Goal: Understand process/instructions: Learn about a topic

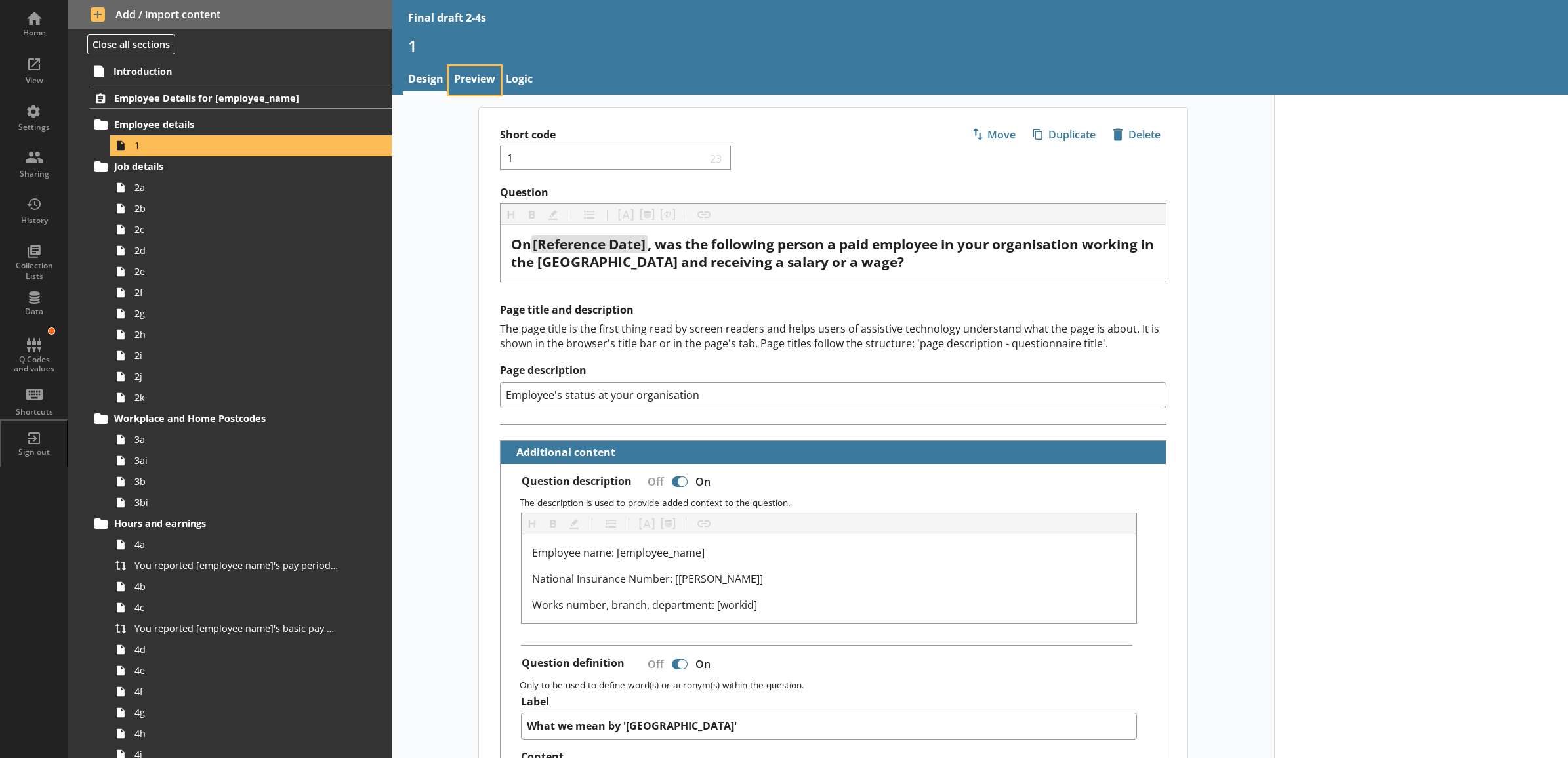
click at [463, 89] on link "Preview" at bounding box center [475, 81] width 52 height 28
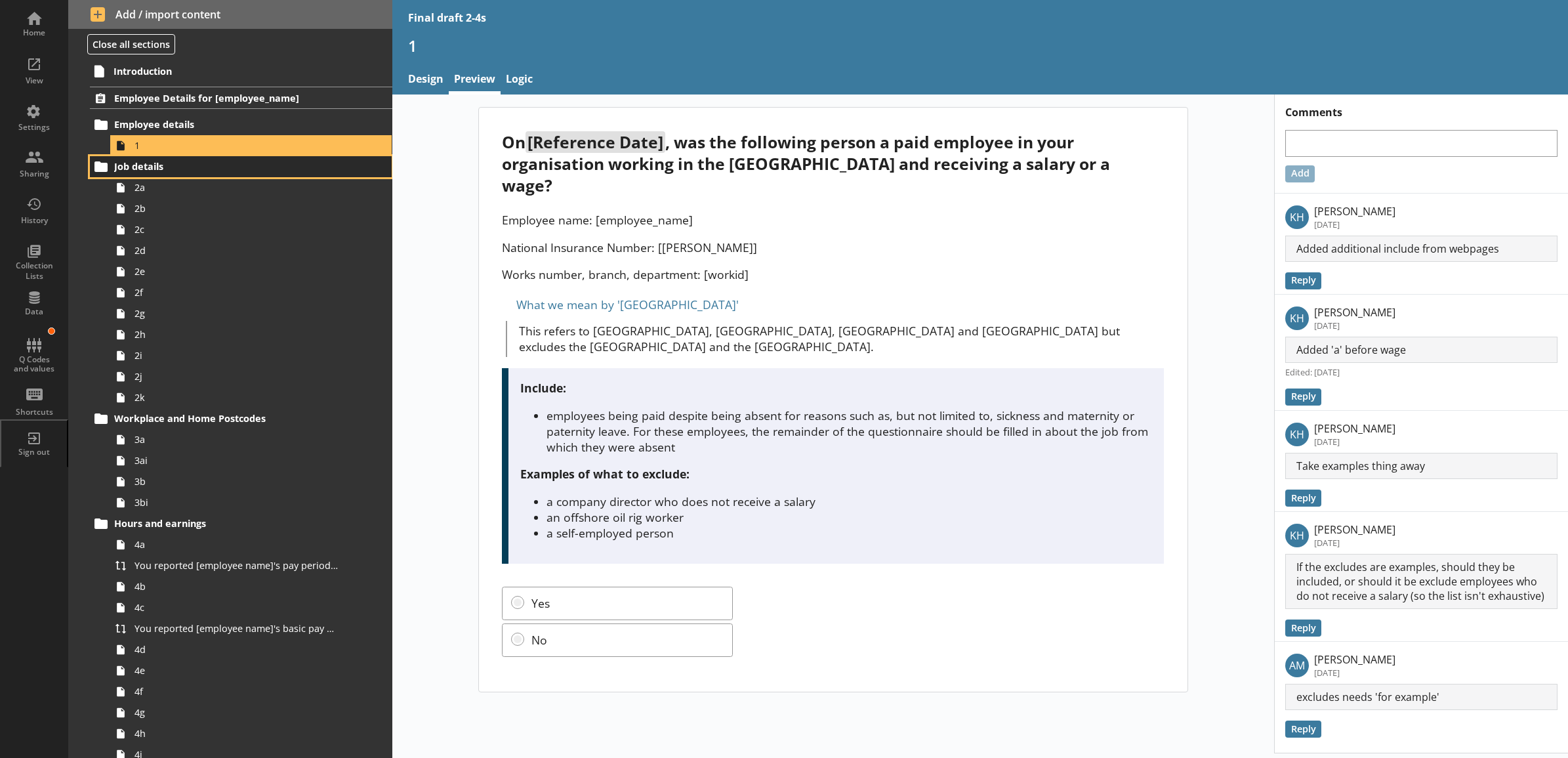
click at [300, 159] on link "Job details" at bounding box center [241, 167] width 302 height 21
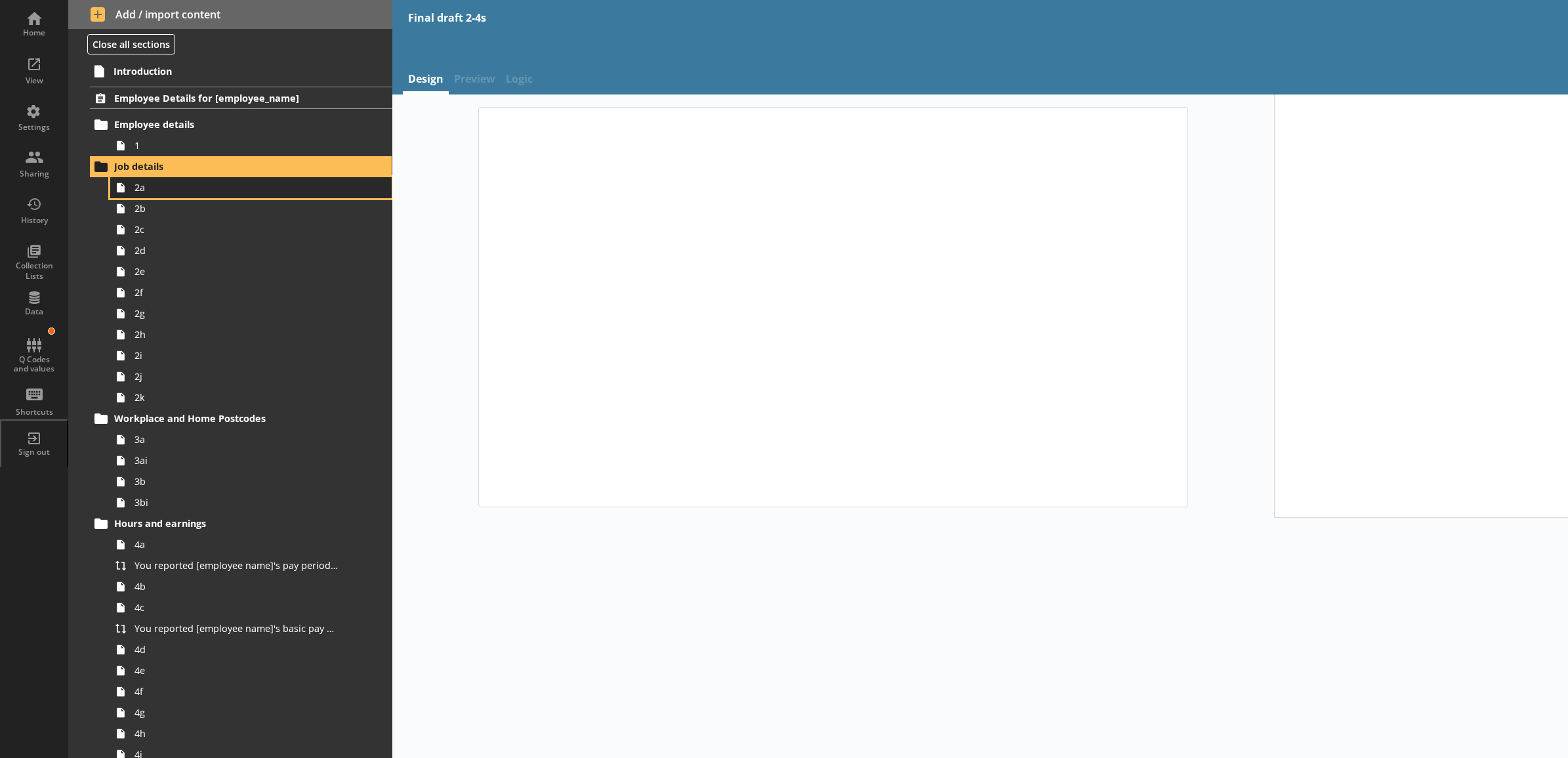
click at [288, 192] on span "2a" at bounding box center [236, 187] width 204 height 12
type textarea "x"
select select "mm/yyyy"
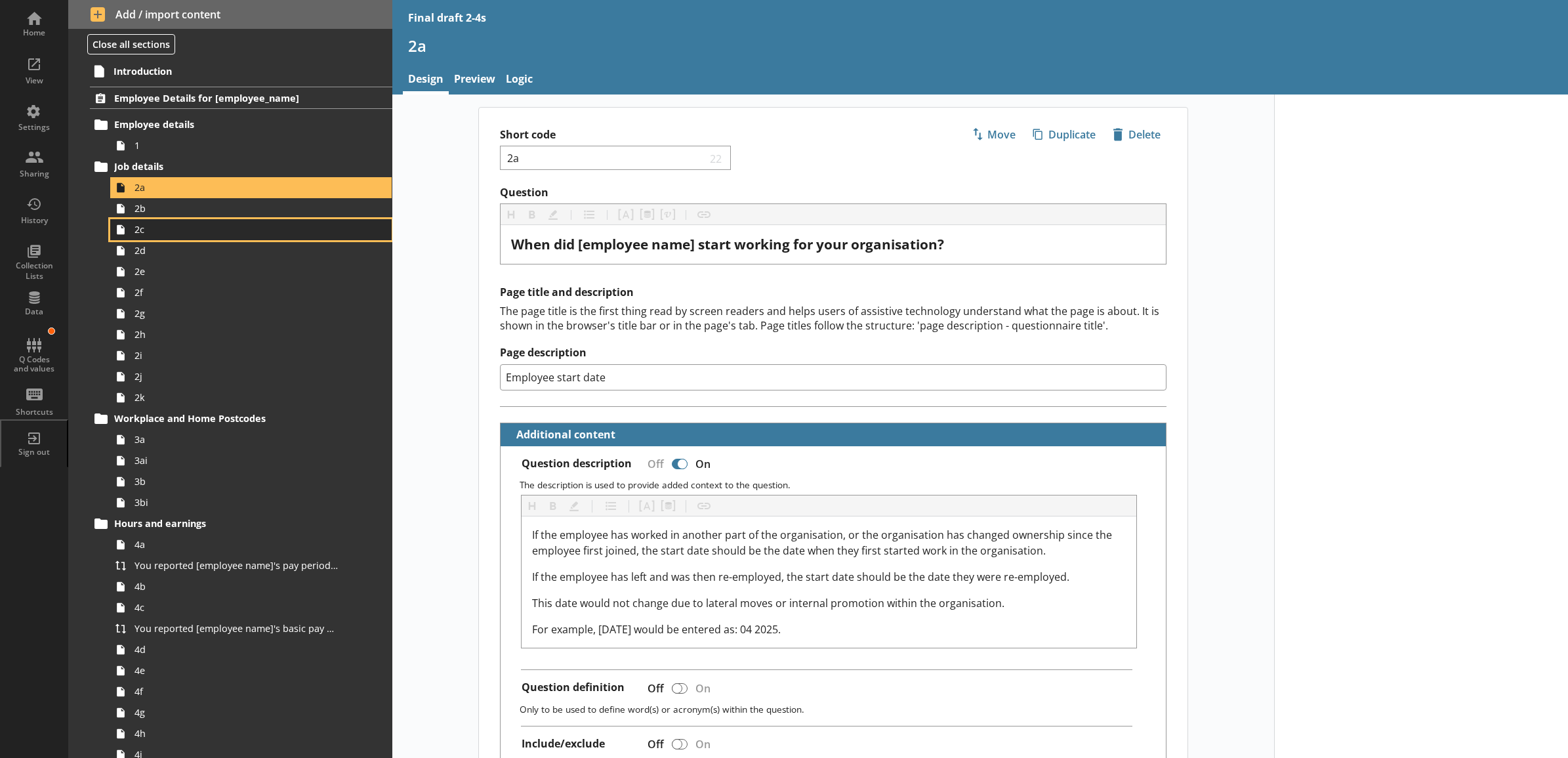
click at [288, 221] on link "2c" at bounding box center [251, 230] width 281 height 21
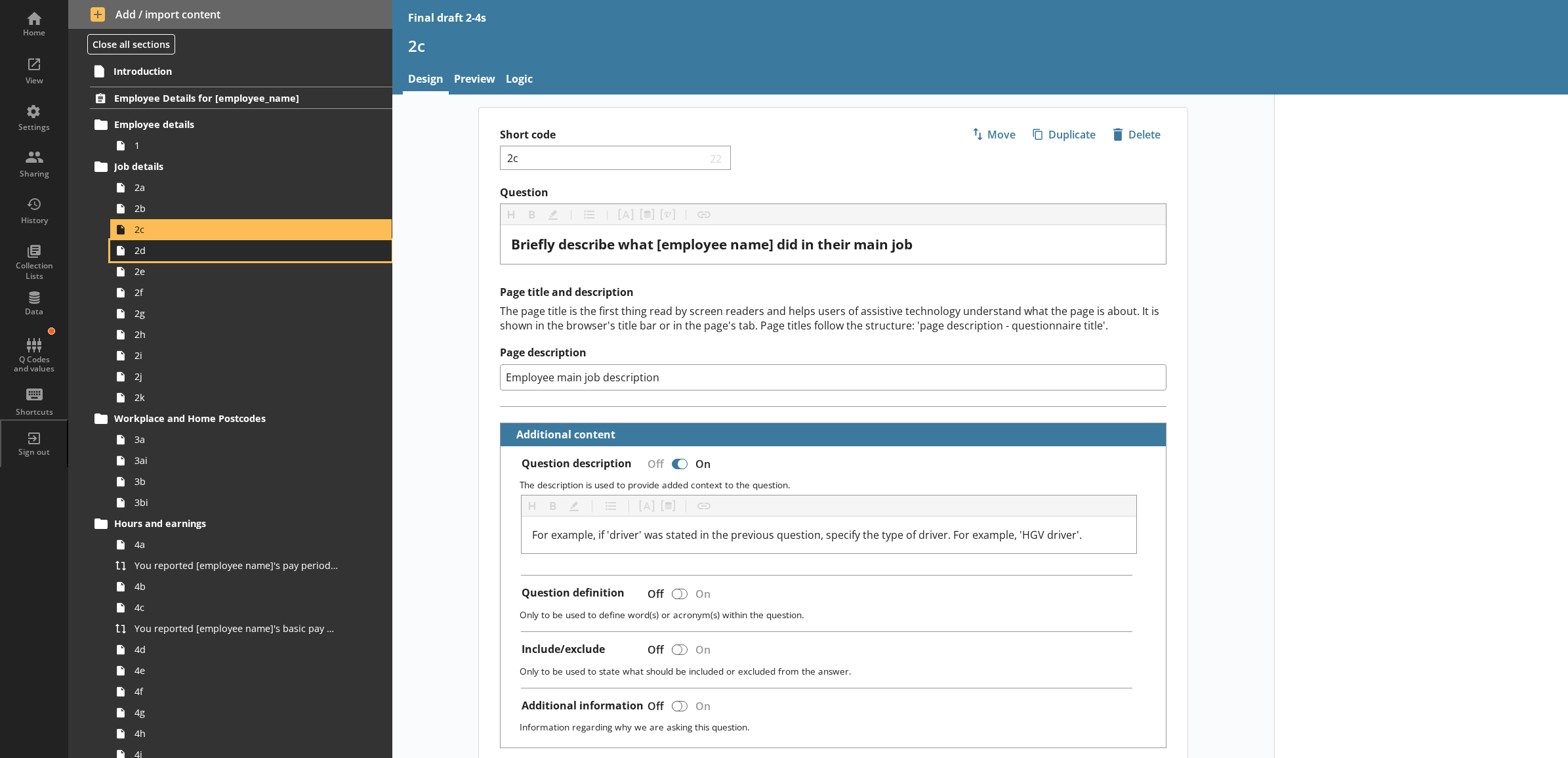
click at [283, 245] on span "2d" at bounding box center [236, 250] width 204 height 12
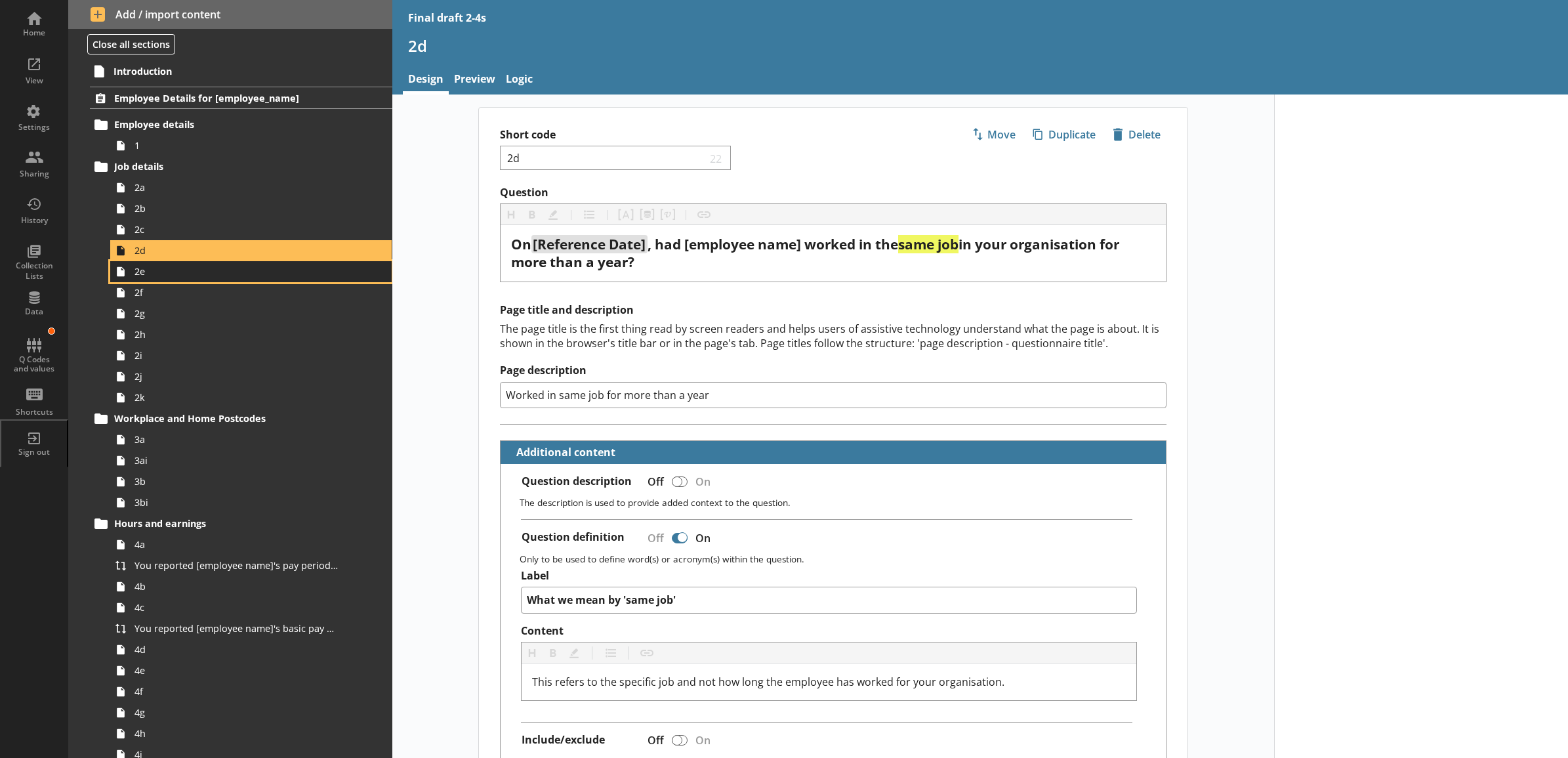
click at [278, 267] on span "2e" at bounding box center [236, 271] width 204 height 12
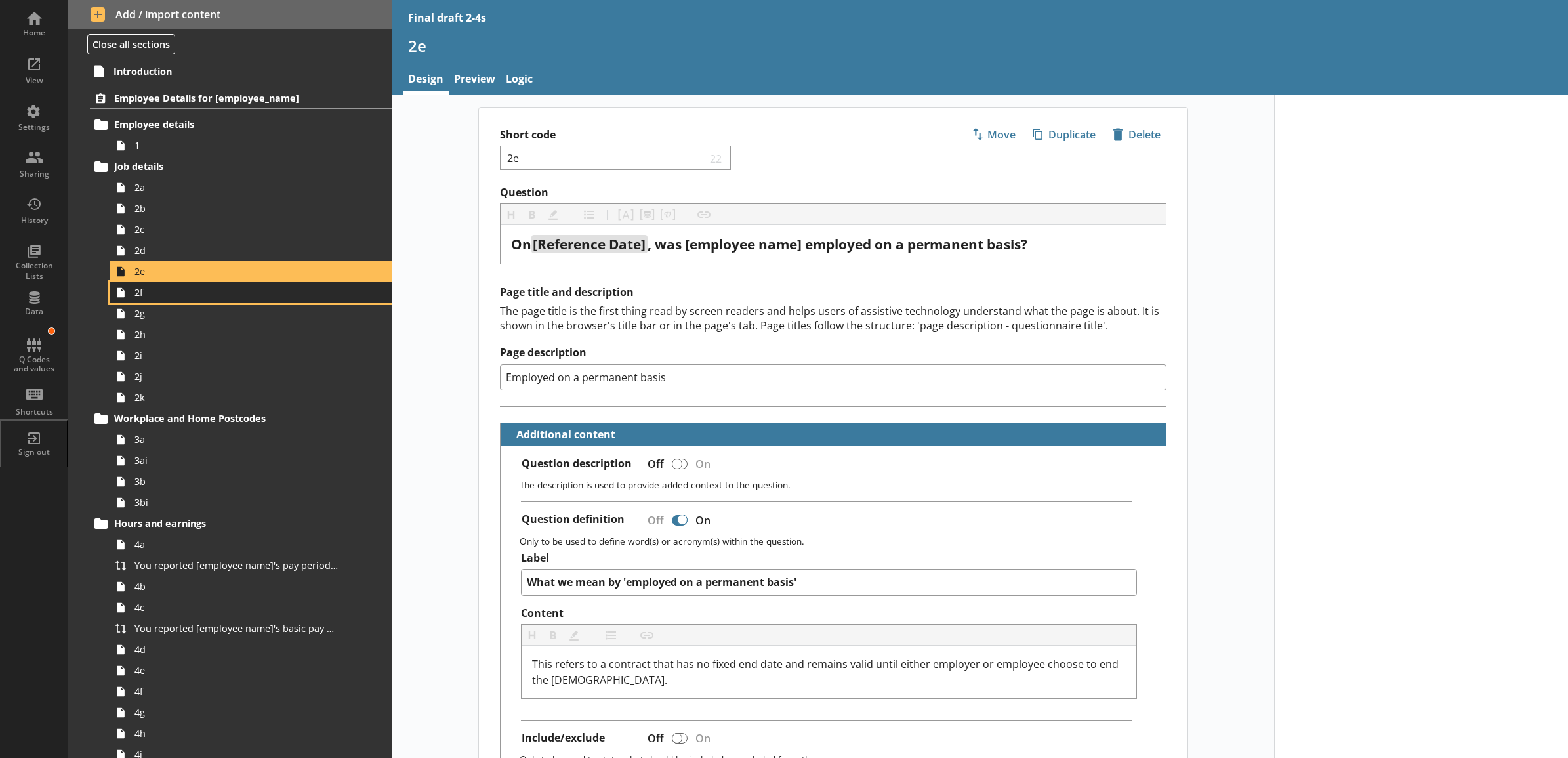
click at [274, 291] on span "2f" at bounding box center [236, 292] width 204 height 12
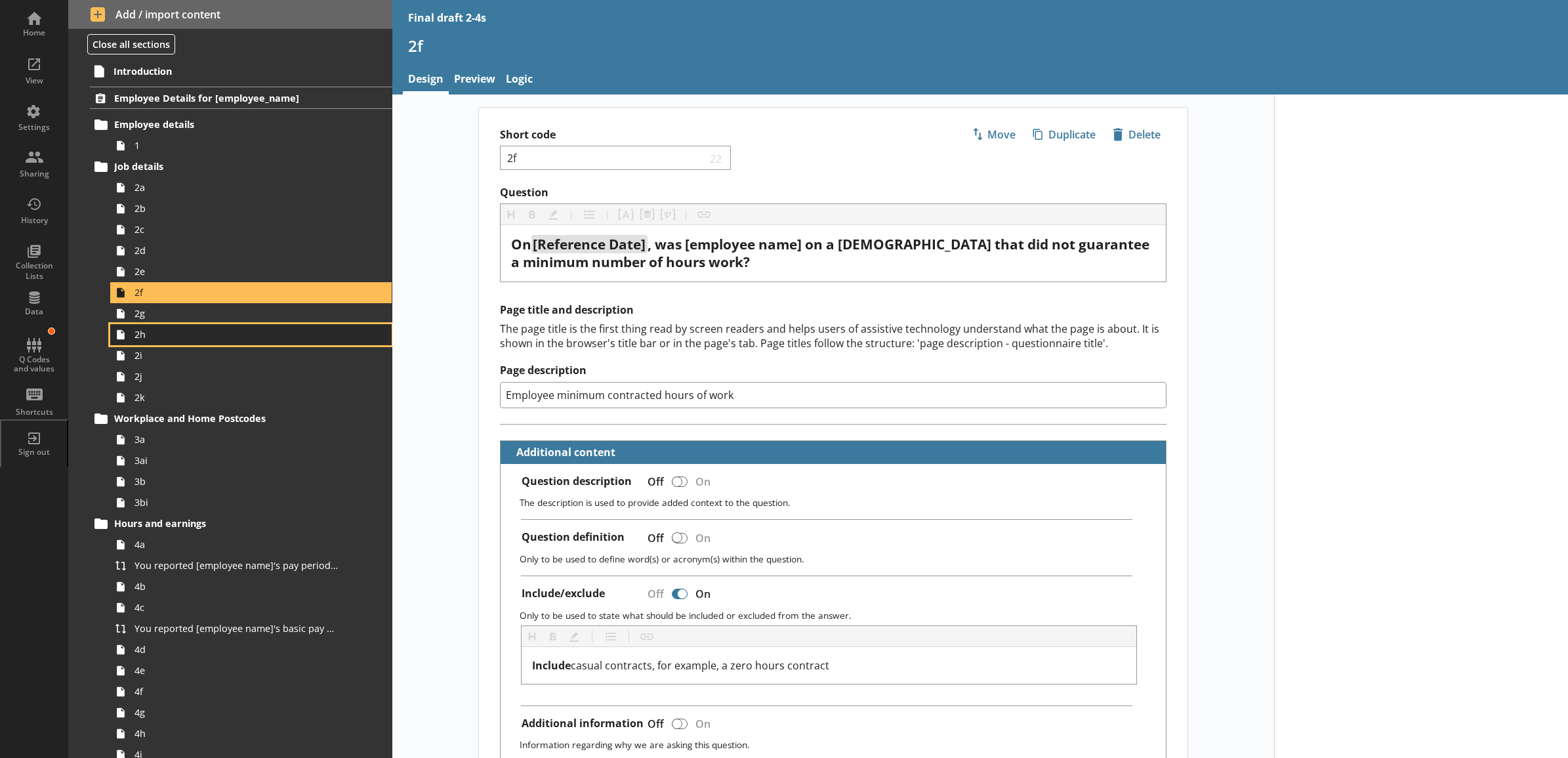
click at [277, 332] on span "2h" at bounding box center [236, 334] width 204 height 12
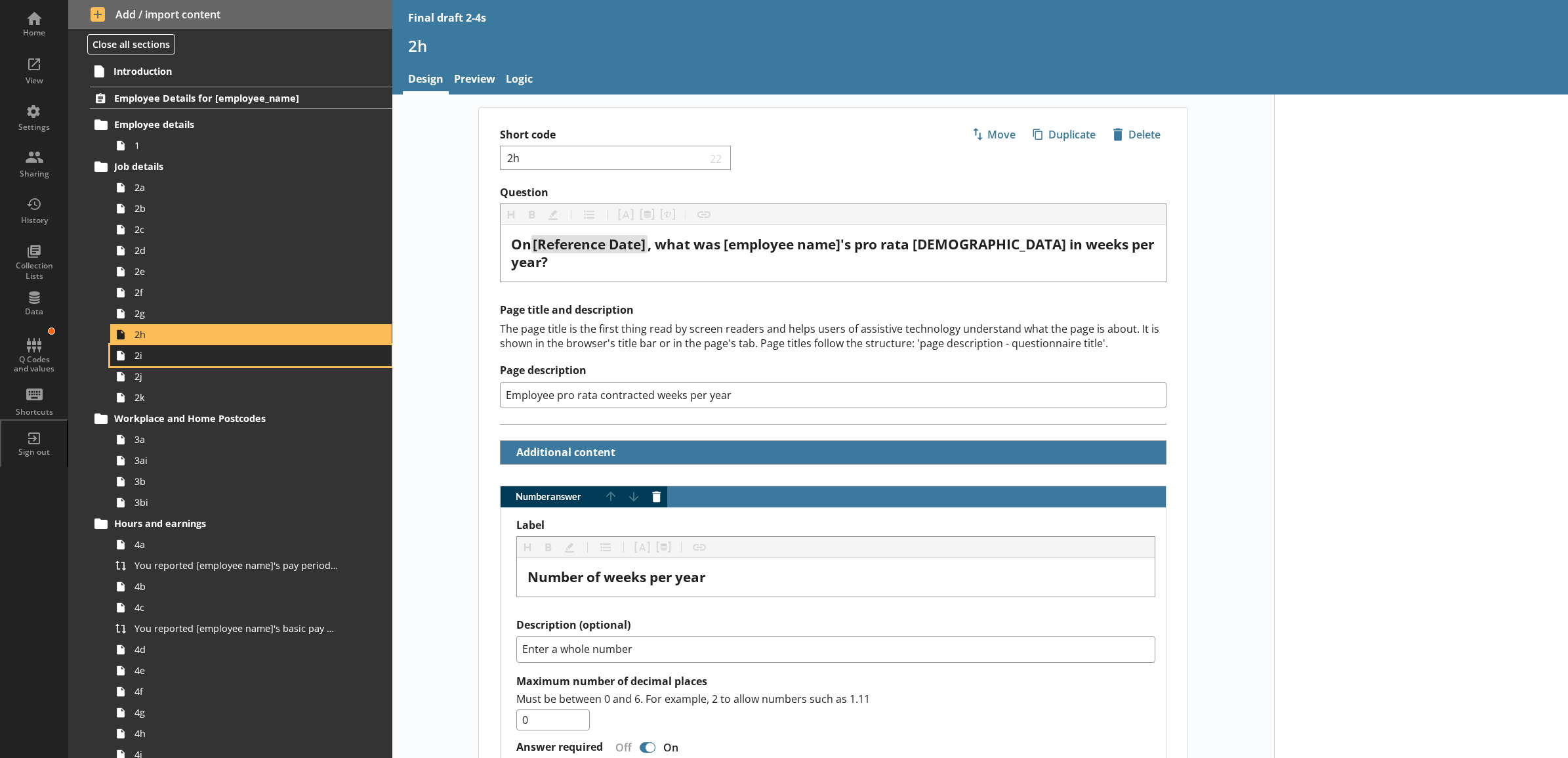
click at [260, 365] on link "2i" at bounding box center [251, 355] width 281 height 21
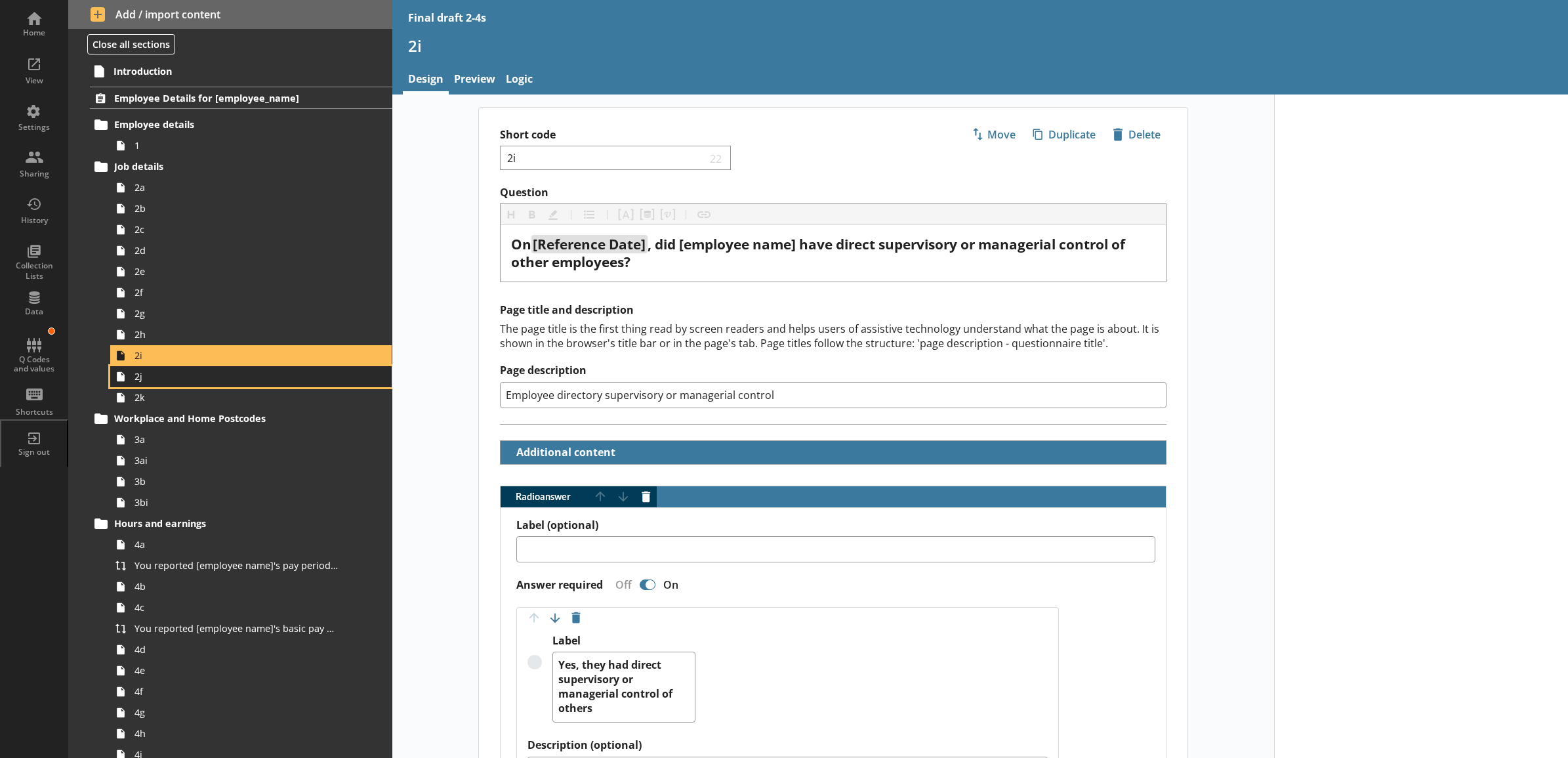
click at [250, 385] on link "2j" at bounding box center [251, 377] width 281 height 21
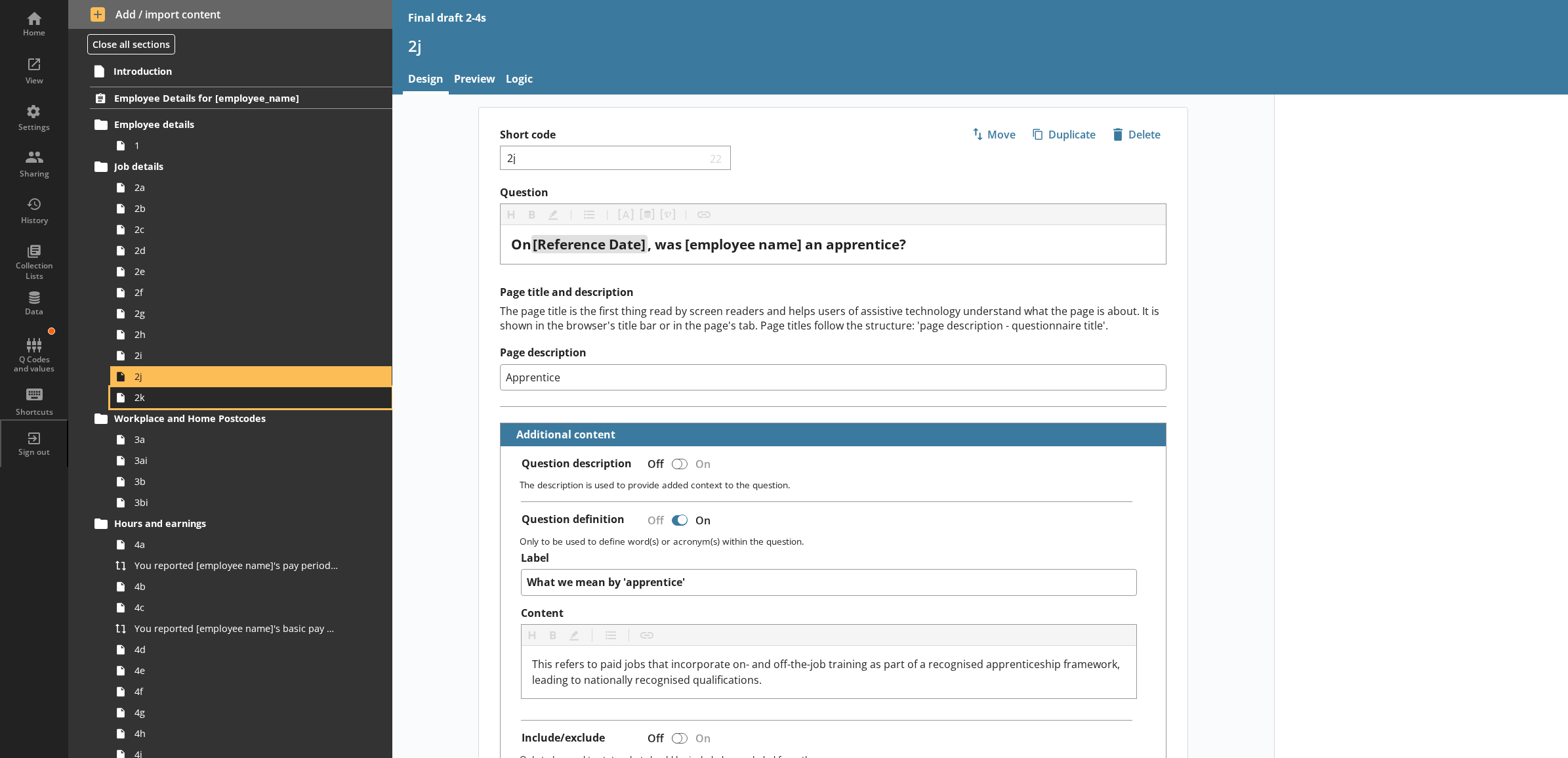
click at [250, 403] on span "2k" at bounding box center [236, 397] width 204 height 12
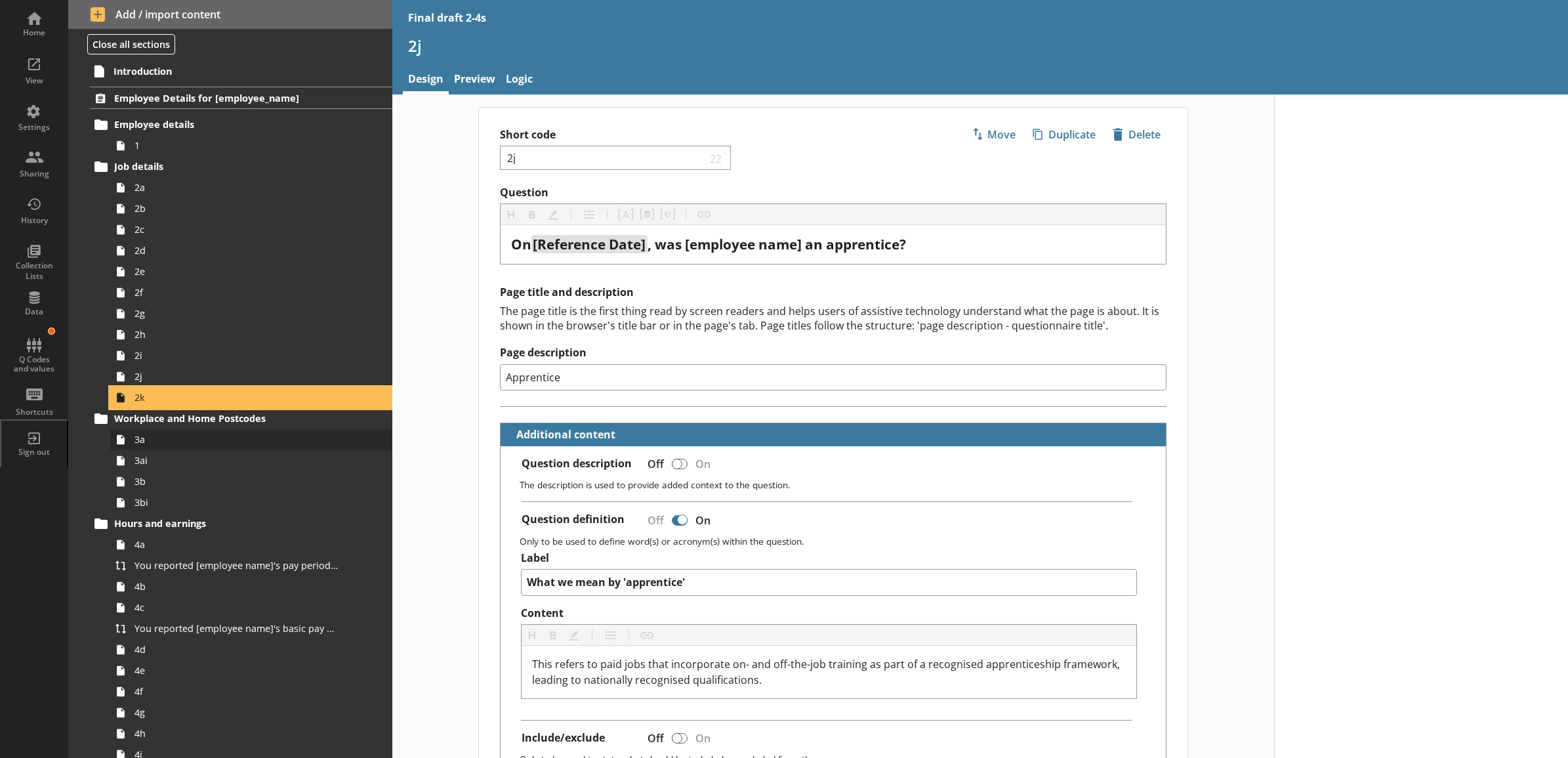
type textarea "x"
select select "mm/yyyy"
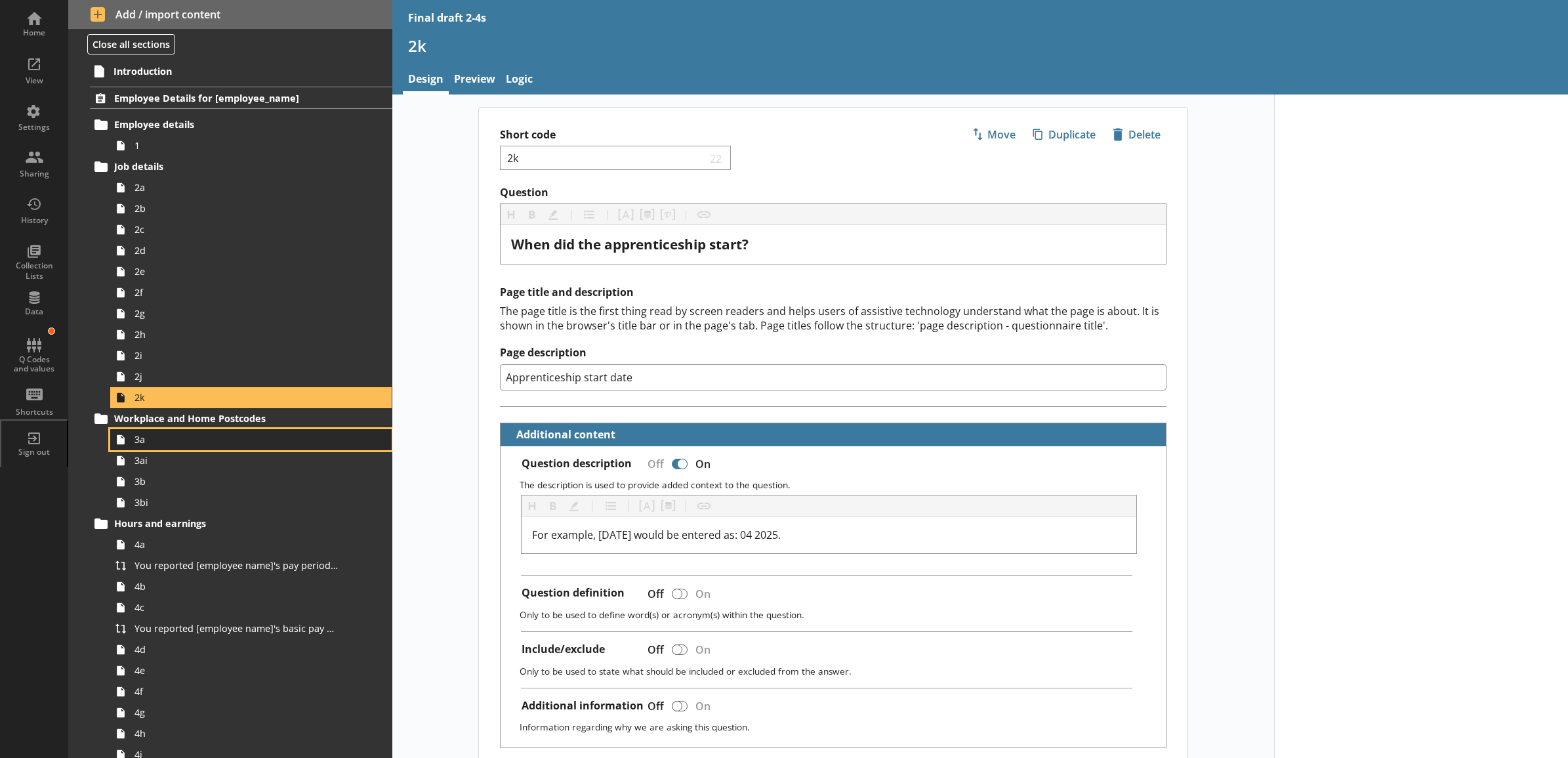
click at [247, 438] on span "3a" at bounding box center [236, 439] width 204 height 12
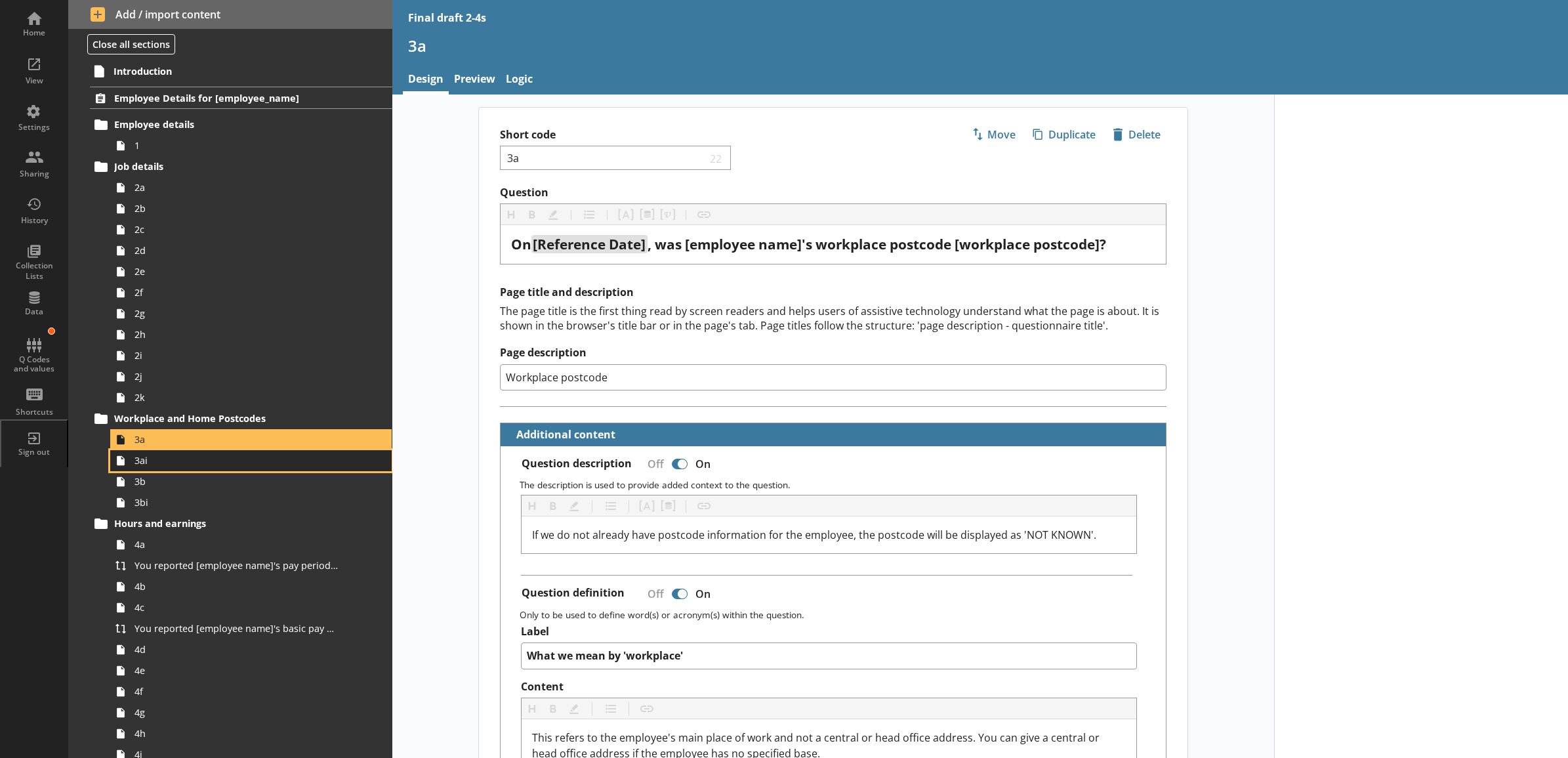
click at [241, 462] on span "3ai" at bounding box center [236, 460] width 204 height 12
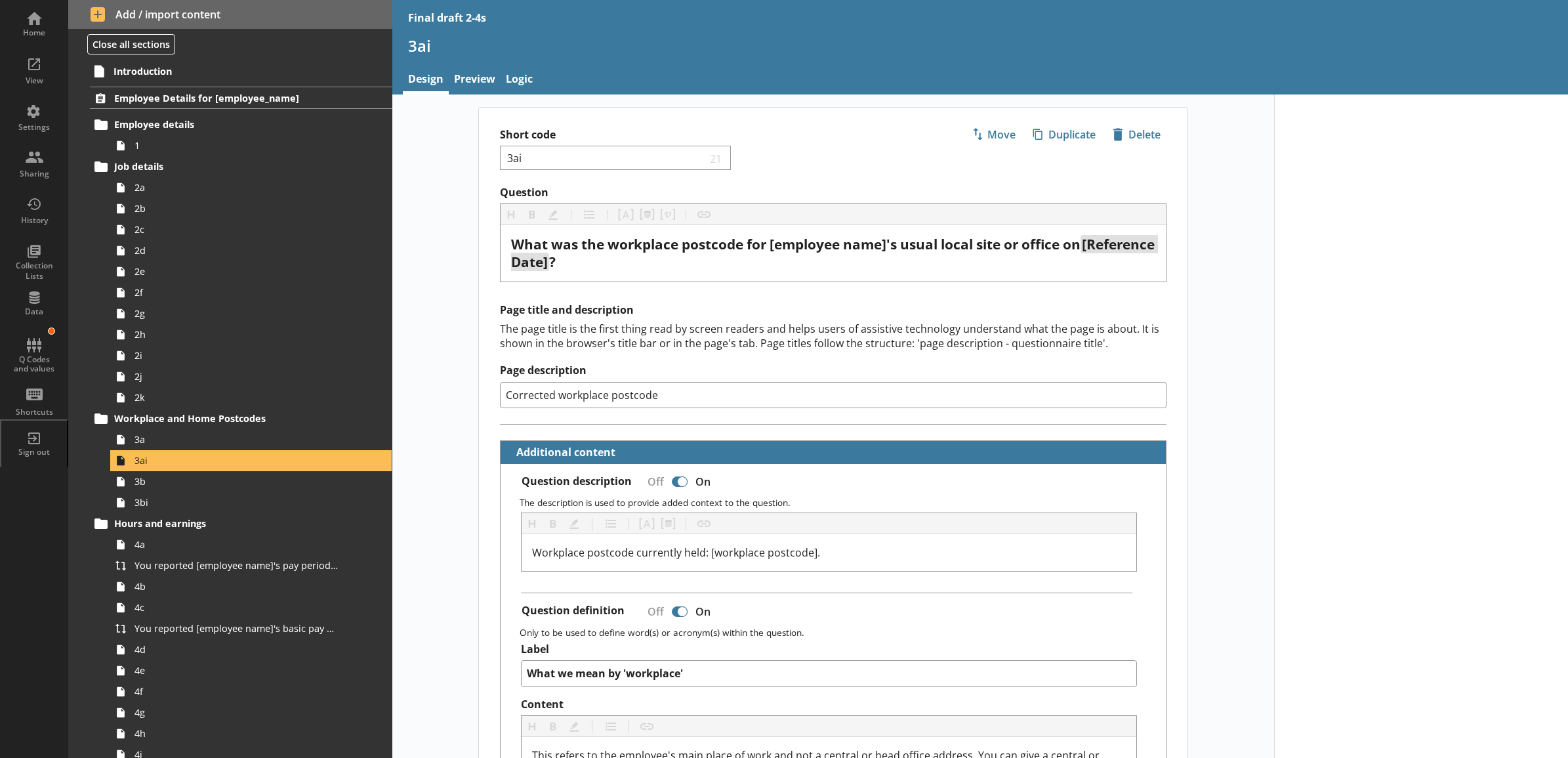
click at [466, 96] on div "Short code 3ai 21 Move icon-copy Duplicate icon-delete Created with Sketch. Del…" at bounding box center [833, 755] width 882 height 1322
click at [466, 89] on link "Preview" at bounding box center [475, 81] width 52 height 28
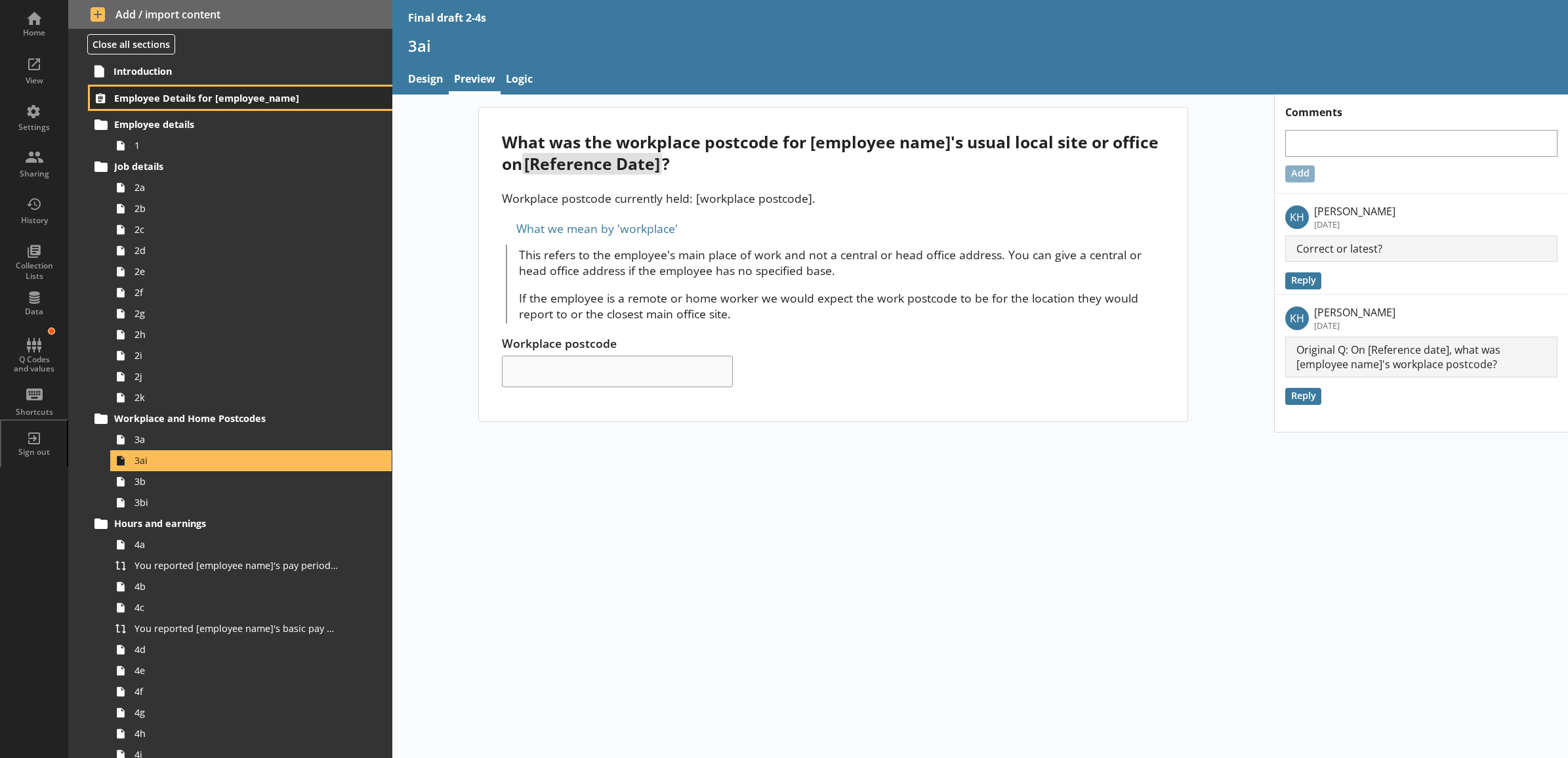
click at [295, 104] on span "Employee Details for [employee_name]" at bounding box center [223, 97] width 219 height 12
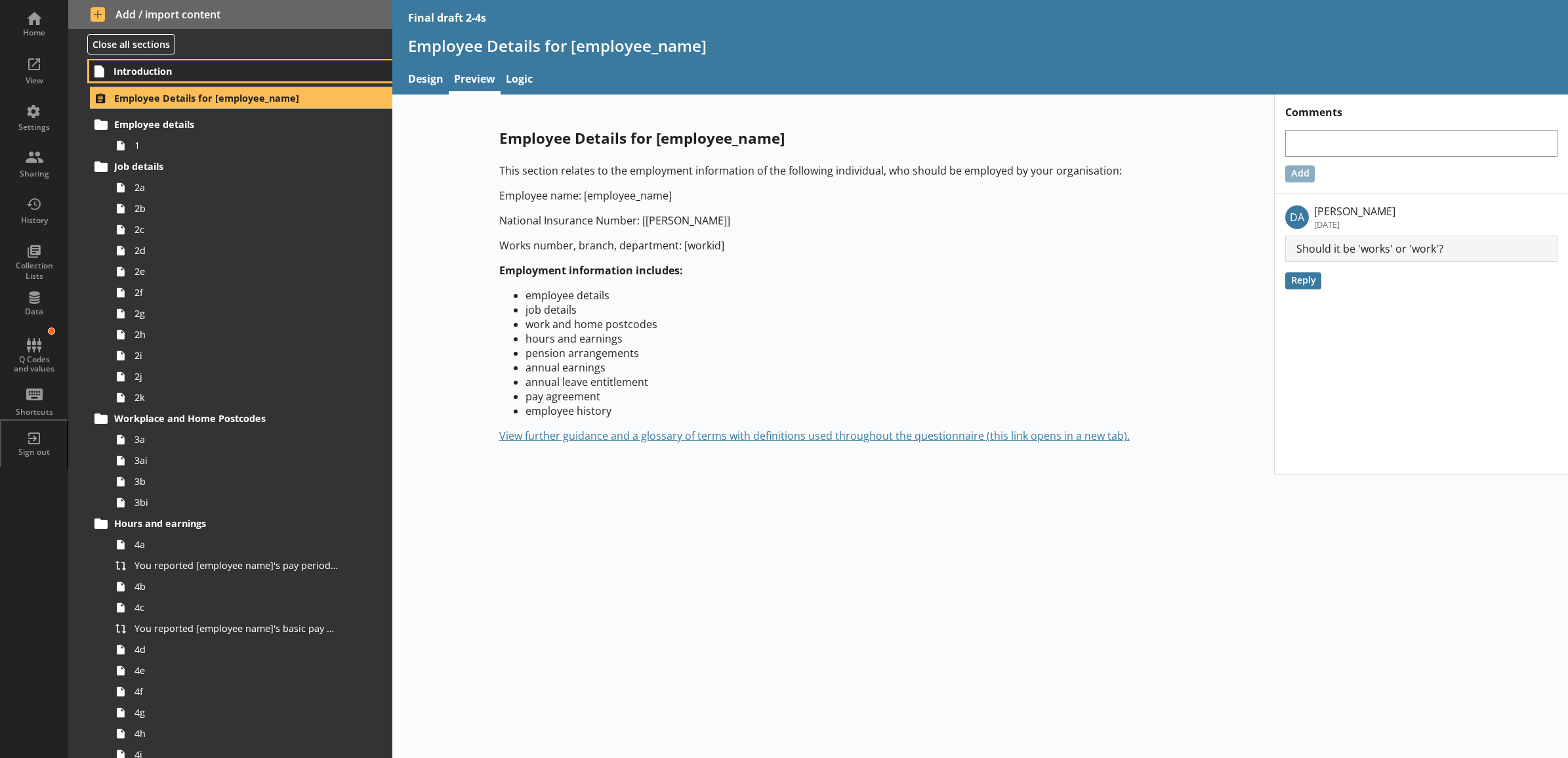
click at [282, 76] on span "Introduction" at bounding box center [224, 70] width 220 height 12
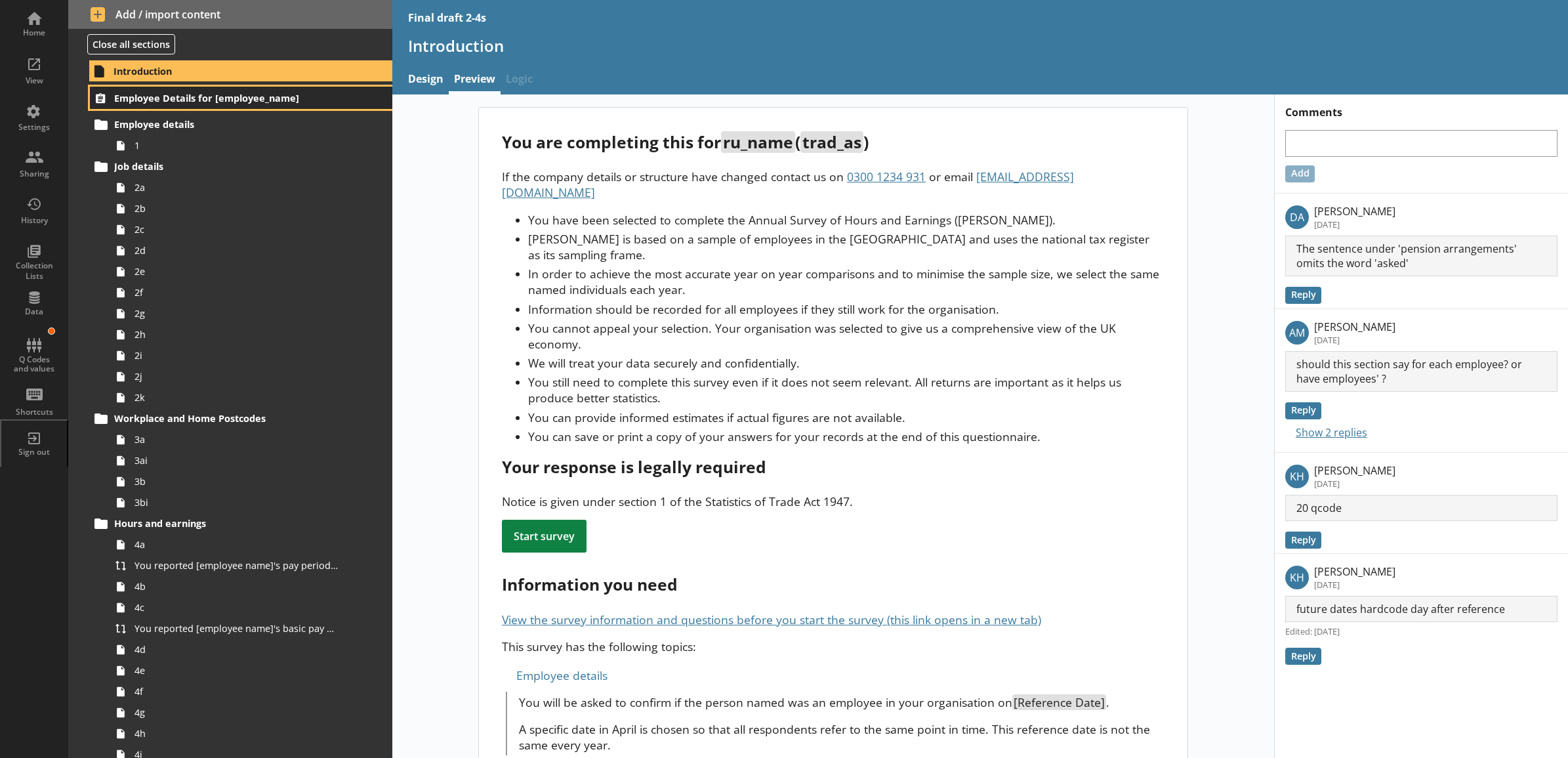
click at [280, 102] on span "Employee Details for [employee_name]" at bounding box center [223, 97] width 219 height 12
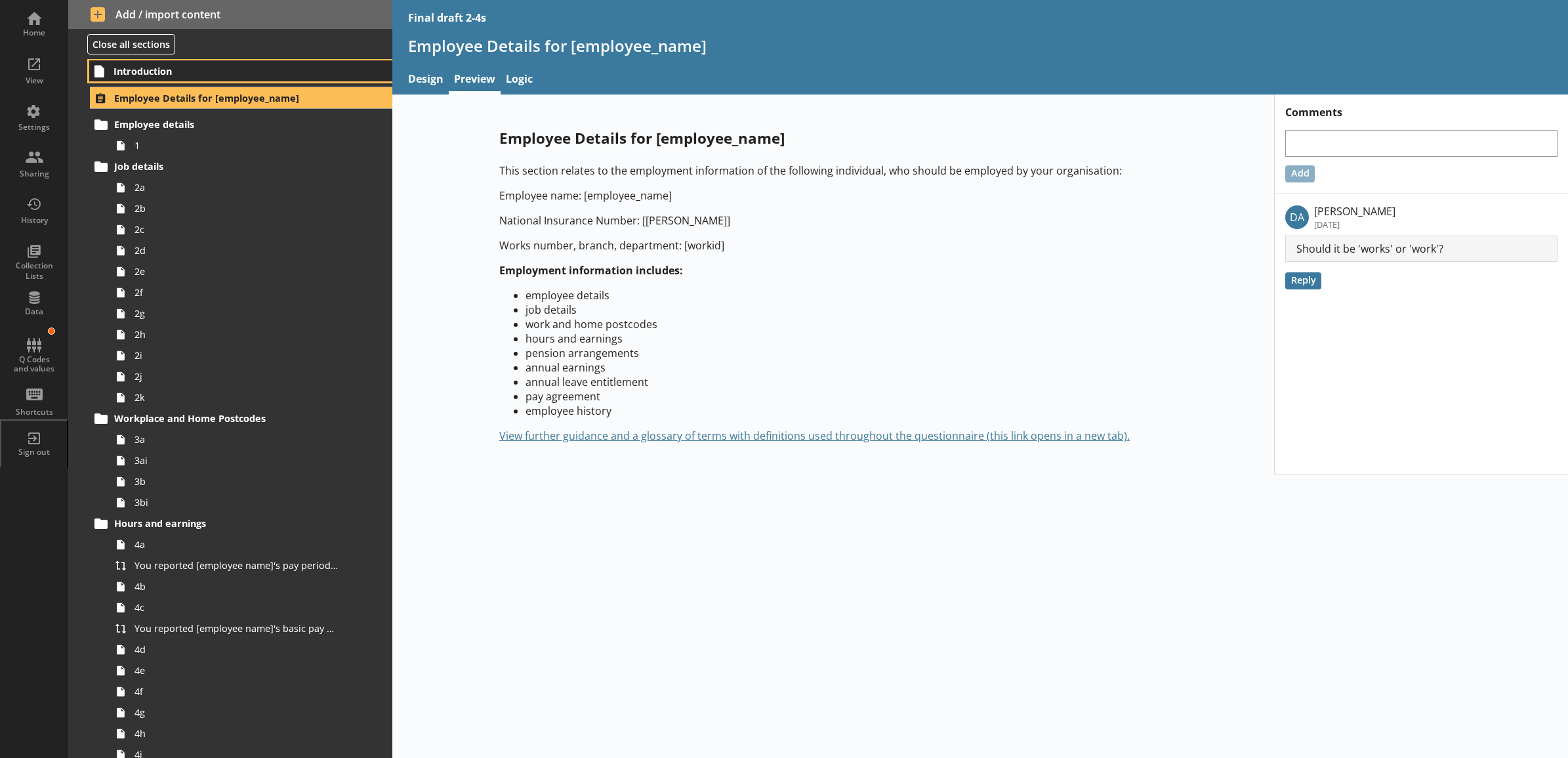
click at [289, 81] on link "Introduction" at bounding box center [241, 70] width 303 height 21
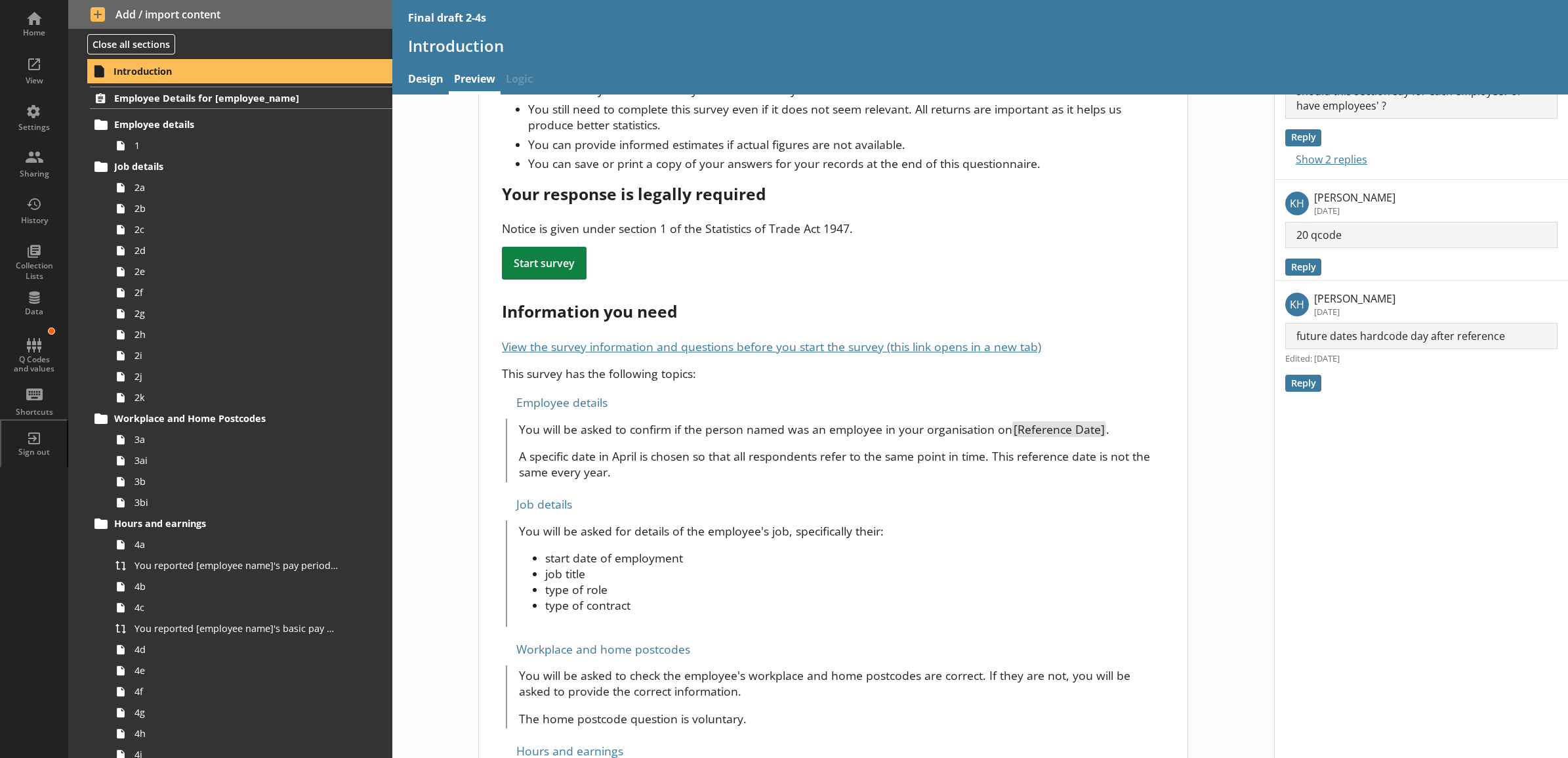
scroll to position [410, 0]
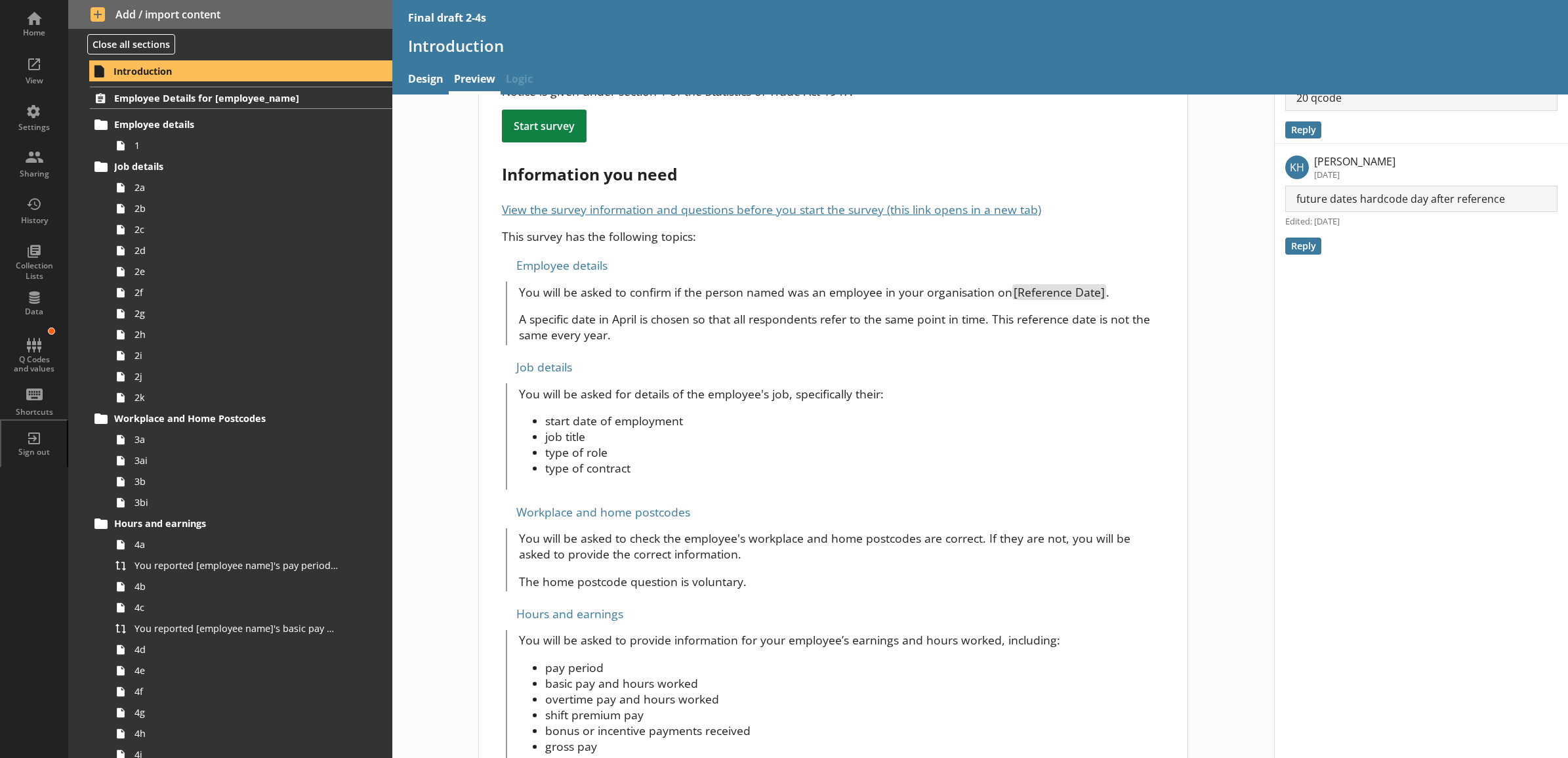
click at [615, 318] on p "A specific date in April is chosen so that all respondents refer to the same po…" at bounding box center [842, 327] width 646 height 31
drag, startPoint x: 511, startPoint y: 378, endPoint x: 535, endPoint y: 378, distance: 24.0
click at [535, 383] on div "You will be asked for details of the employee's job, specifically their: start …" at bounding box center [834, 436] width 658 height 106
drag, startPoint x: 535, startPoint y: 378, endPoint x: 592, endPoint y: 474, distance: 111.6
click at [592, 474] on div "You are completing this for ru_name ( trad_as ) If the company details or struc…" at bounding box center [833, 640] width 709 height 1886
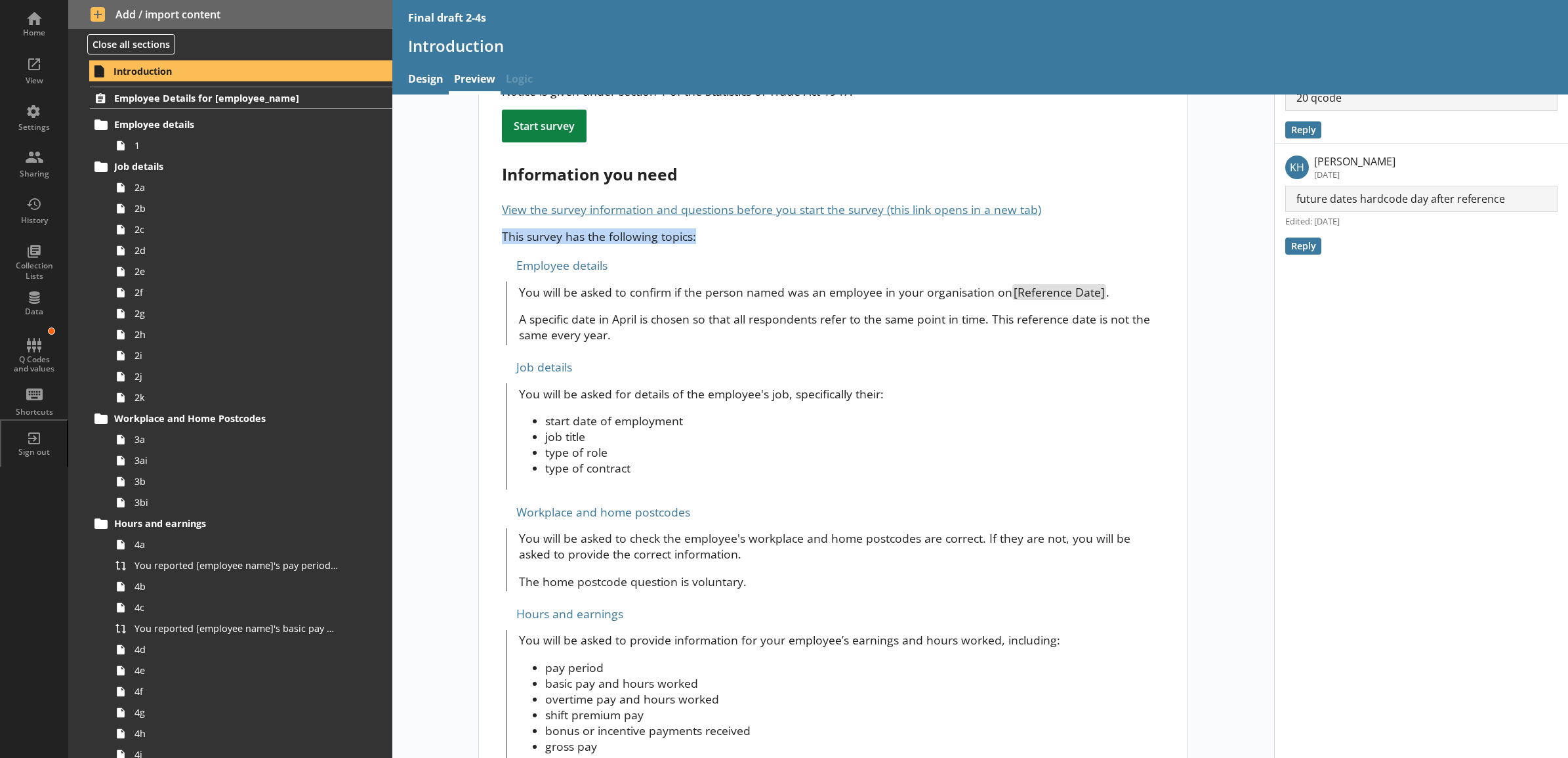
drag, startPoint x: 496, startPoint y: 224, endPoint x: 721, endPoint y: 221, distance: 225.0
click at [721, 221] on div "You are completing this for ru_name ( trad_as ) If the company details or struc…" at bounding box center [833, 640] width 709 height 1886
click at [438, 153] on div "You are completing this for ru_name ( trad_as ) If the company details or struc…" at bounding box center [833, 640] width 882 height 1888
click at [430, 80] on link "Design" at bounding box center [426, 81] width 46 height 28
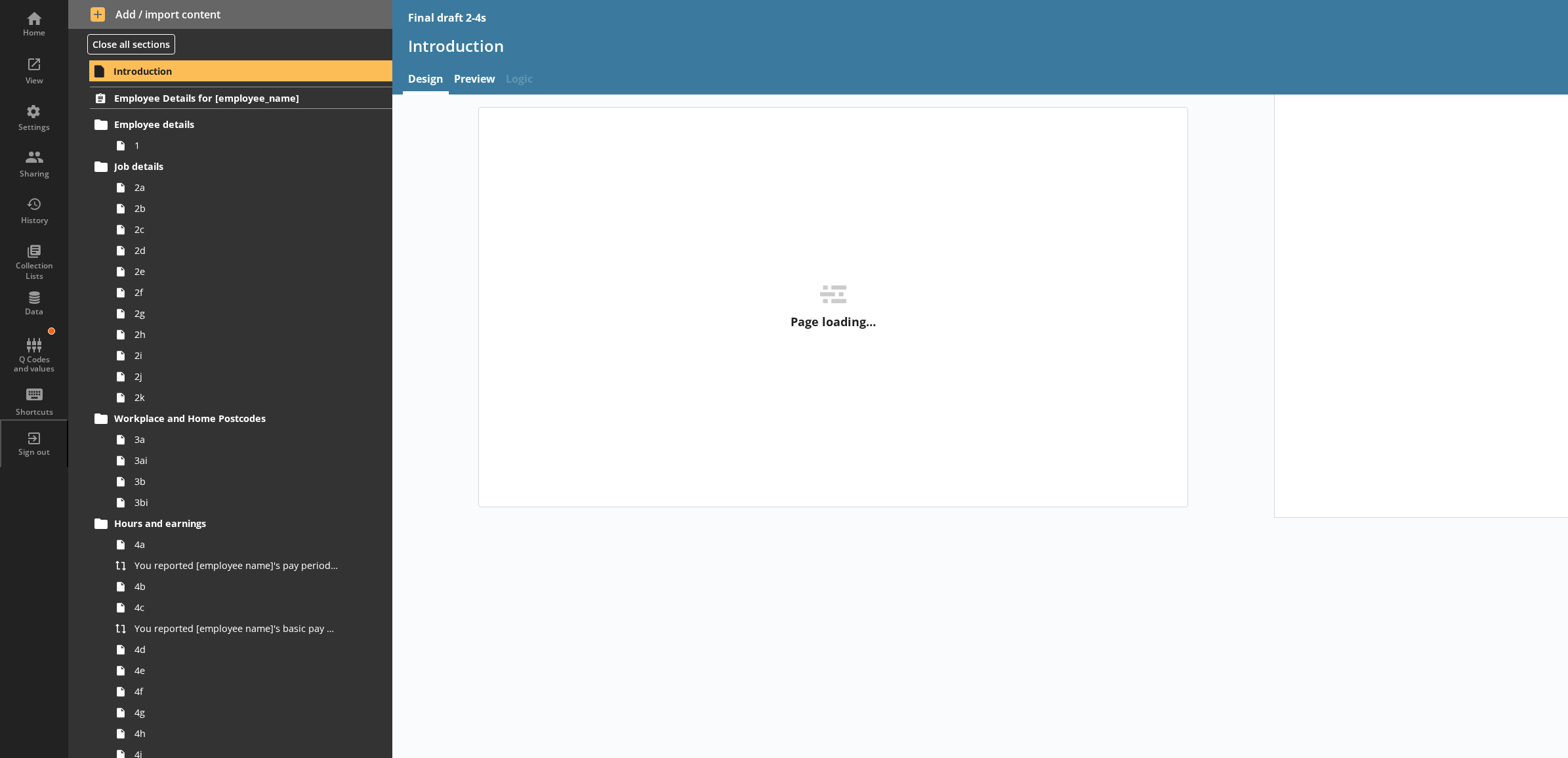
type textarea "x"
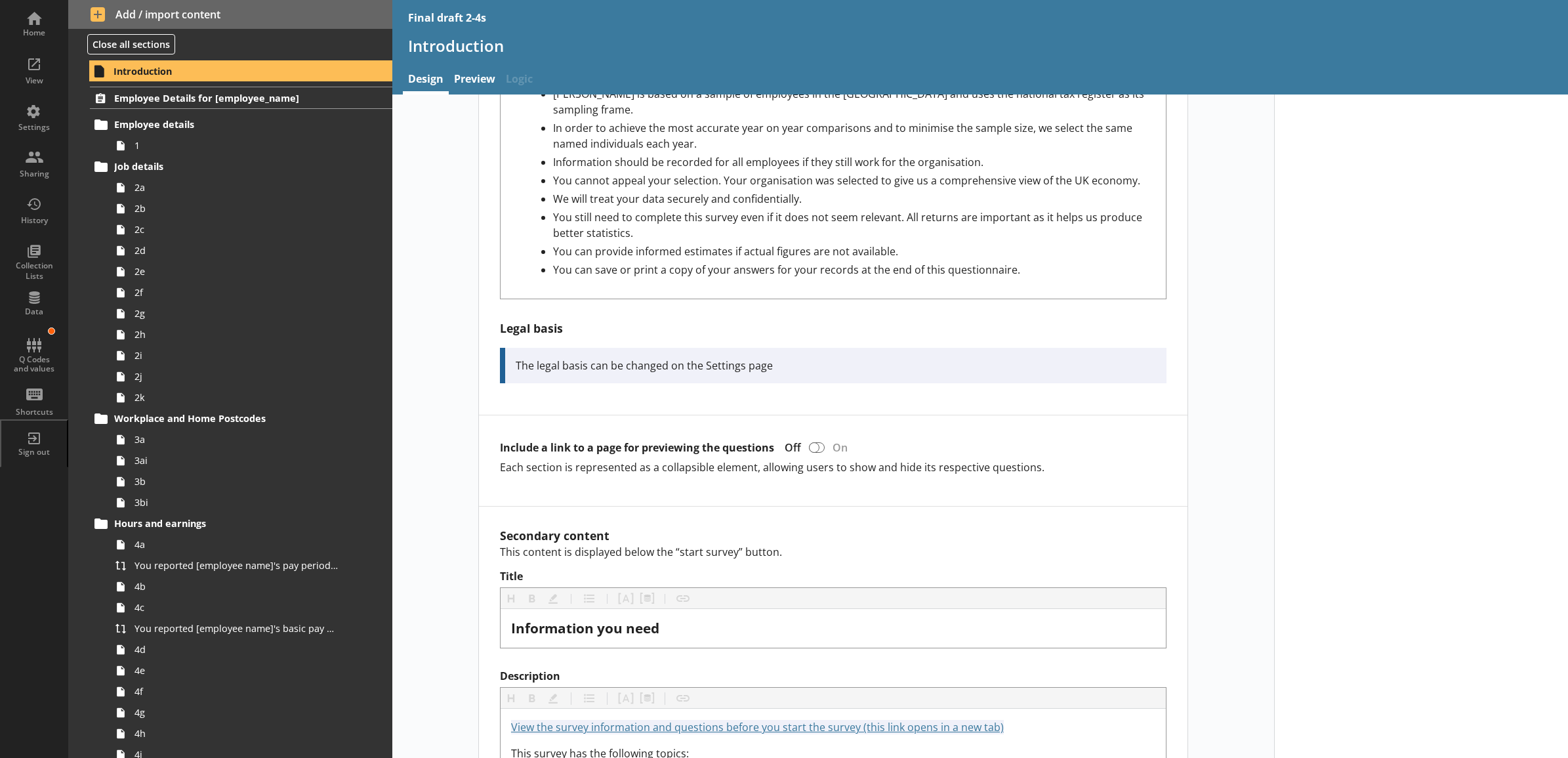
scroll to position [683, 0]
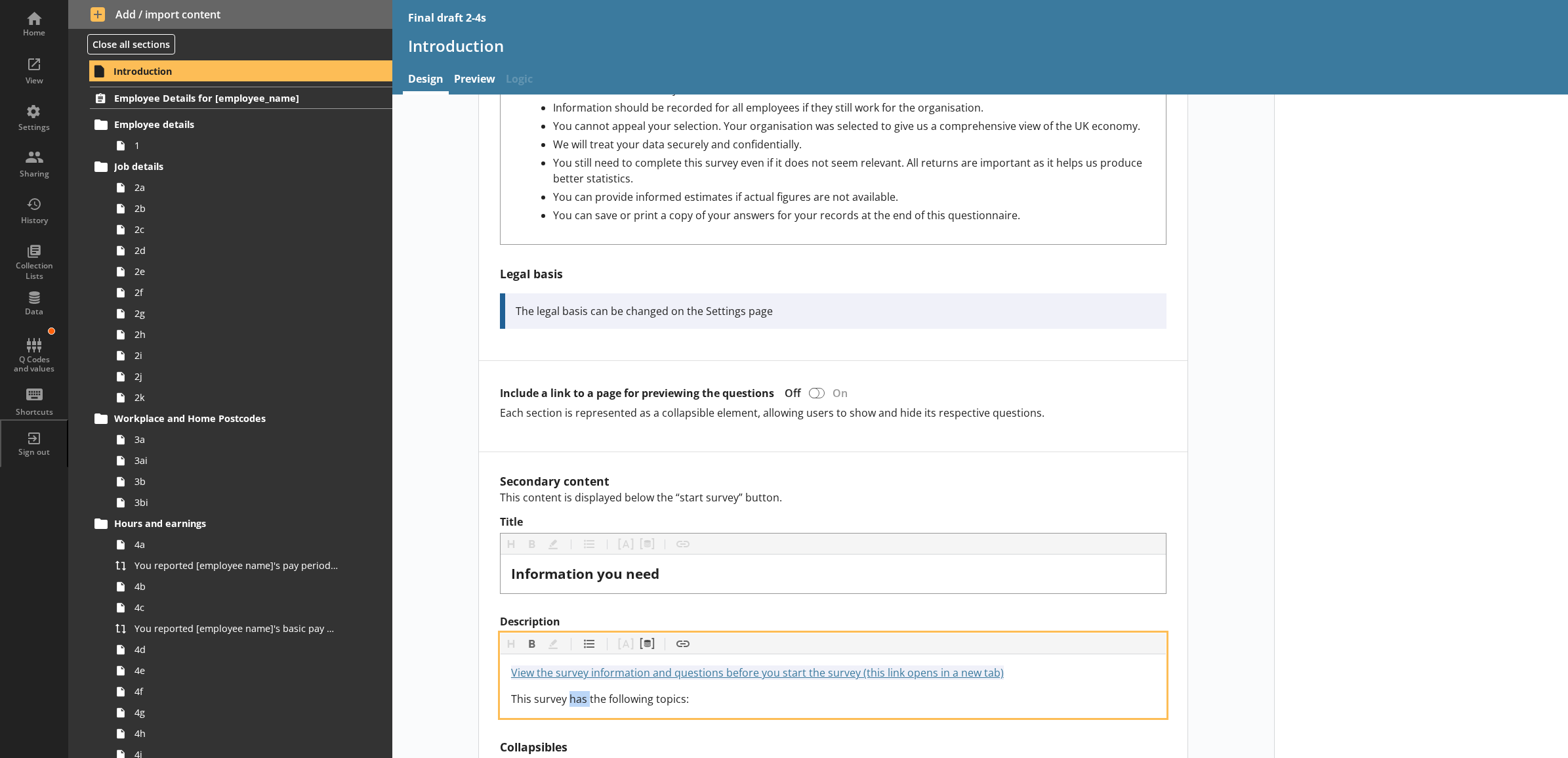
drag, startPoint x: 584, startPoint y: 690, endPoint x: 567, endPoint y: 690, distance: 17.0
click at [567, 692] on span "This survey has the following topics:" at bounding box center [599, 700] width 178 height 15
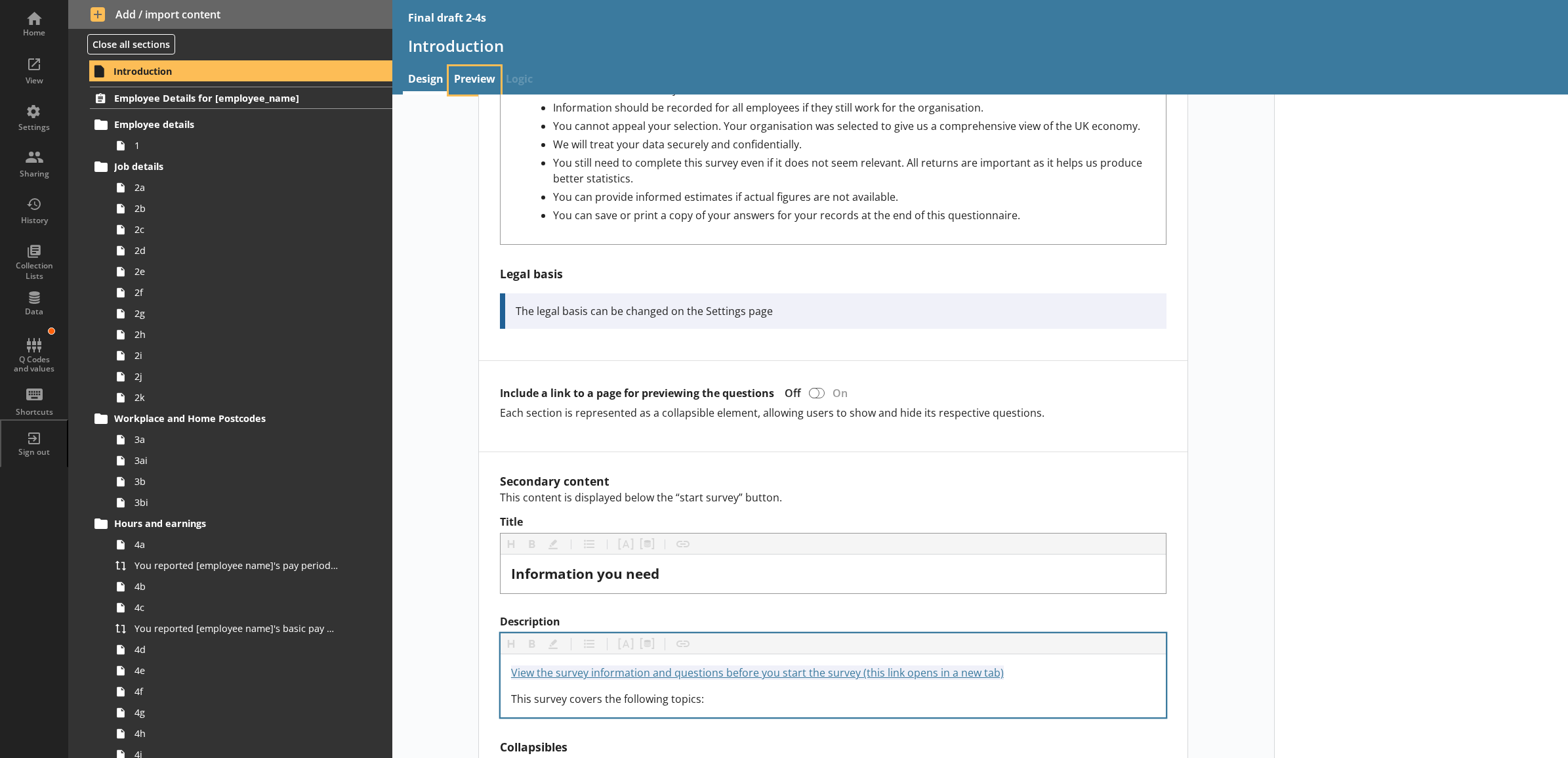
click at [470, 91] on link "Preview" at bounding box center [475, 81] width 52 height 28
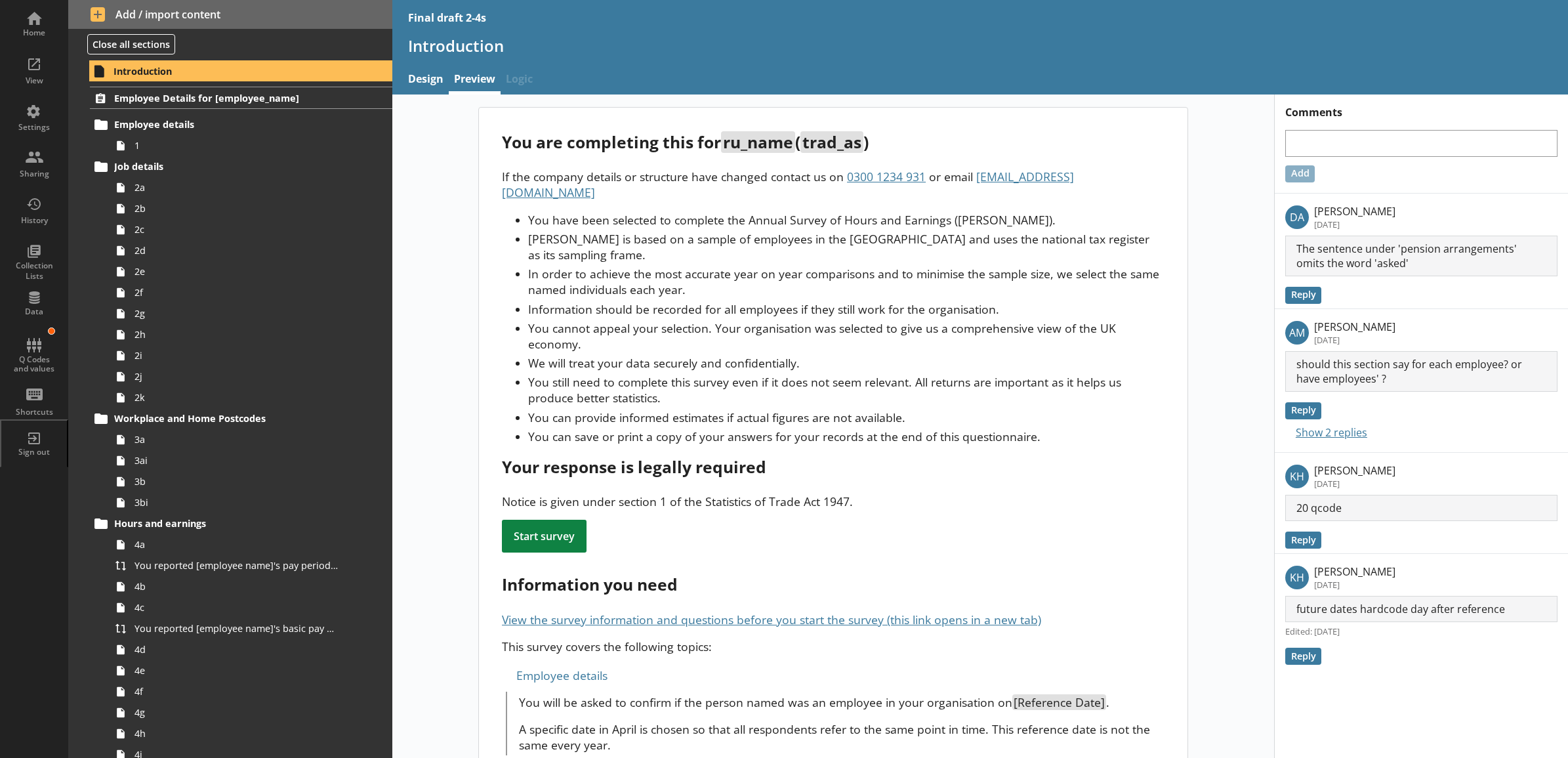
click at [475, 87] on link "Preview" at bounding box center [475, 81] width 52 height 28
click at [1327, 434] on button "Show 2 replies" at bounding box center [1326, 432] width 82 height 18
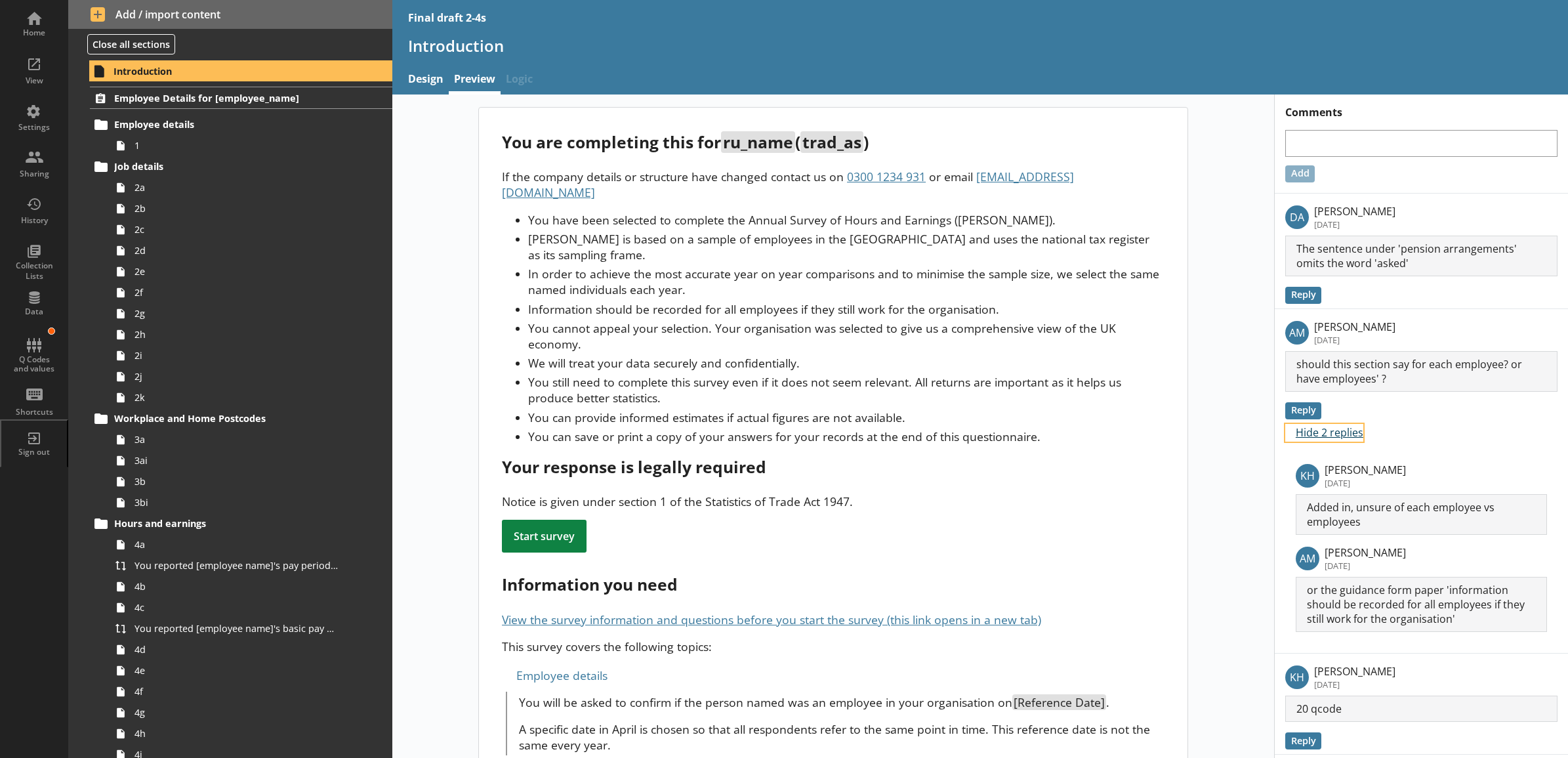
click at [1327, 434] on button "Hide 2 replies" at bounding box center [1324, 432] width 78 height 18
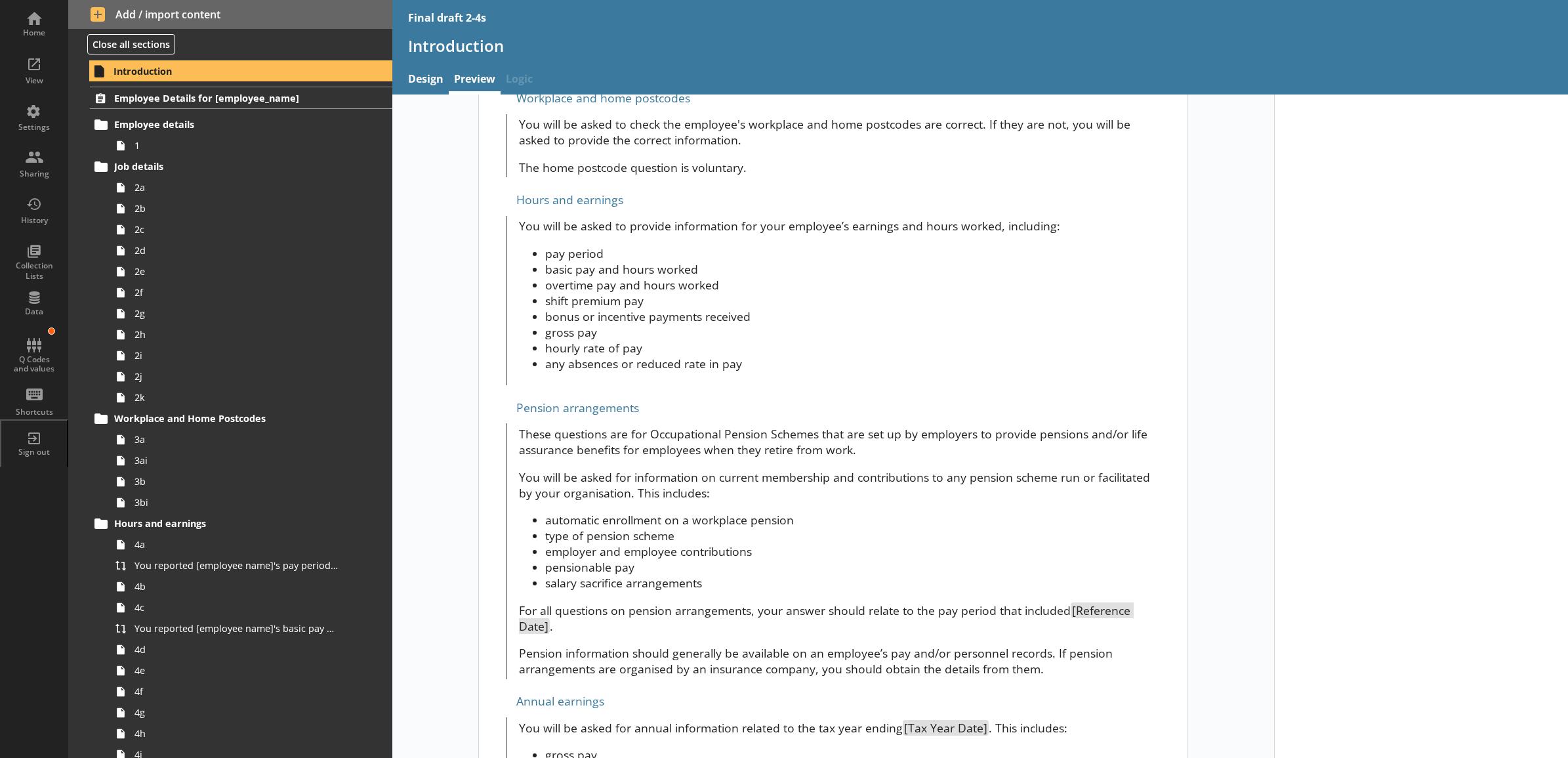
scroll to position [660, 0]
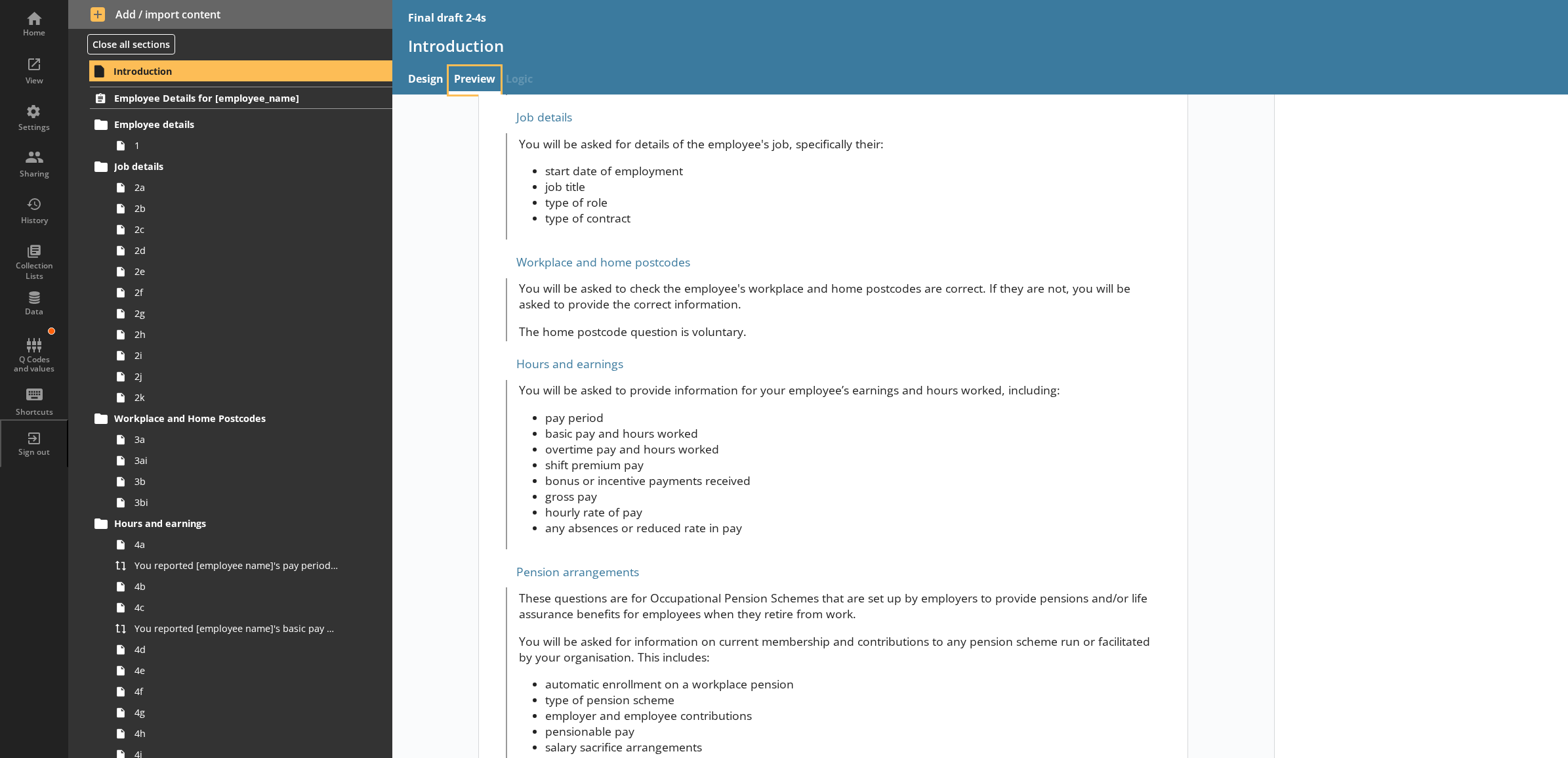
click at [471, 81] on link "Preview" at bounding box center [475, 81] width 52 height 28
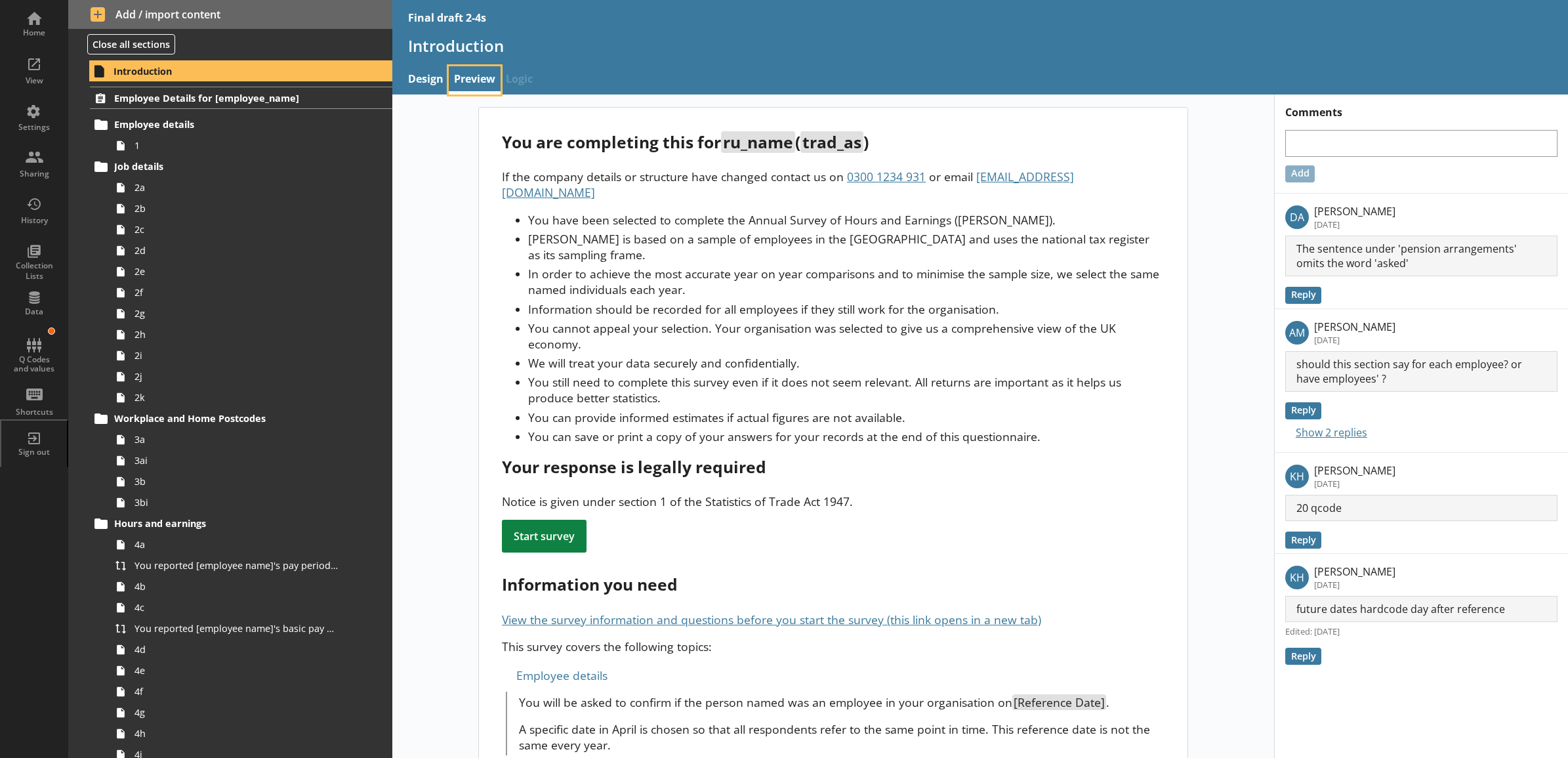
click at [484, 85] on link "Preview" at bounding box center [475, 81] width 52 height 28
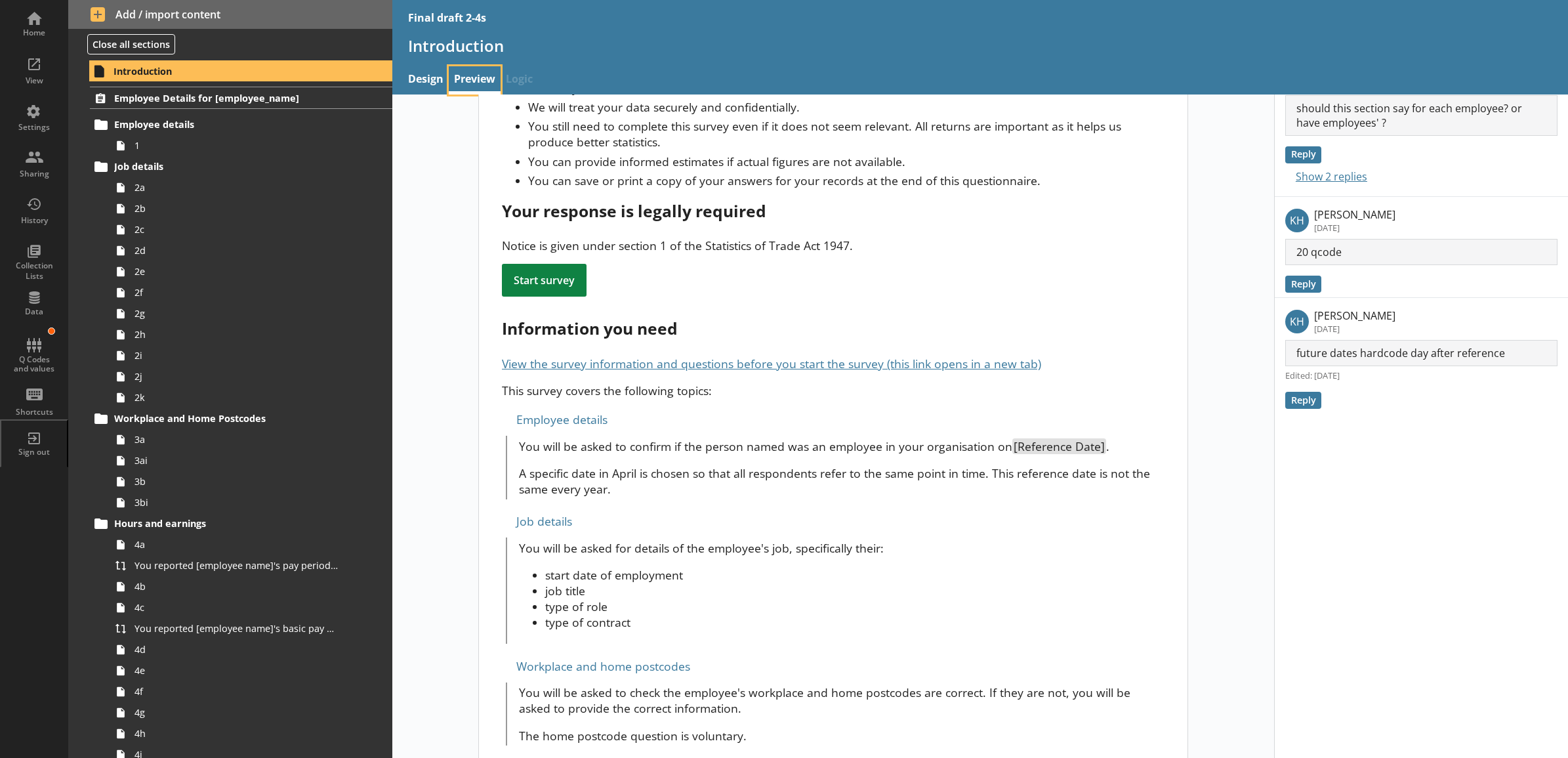
scroll to position [274, 0]
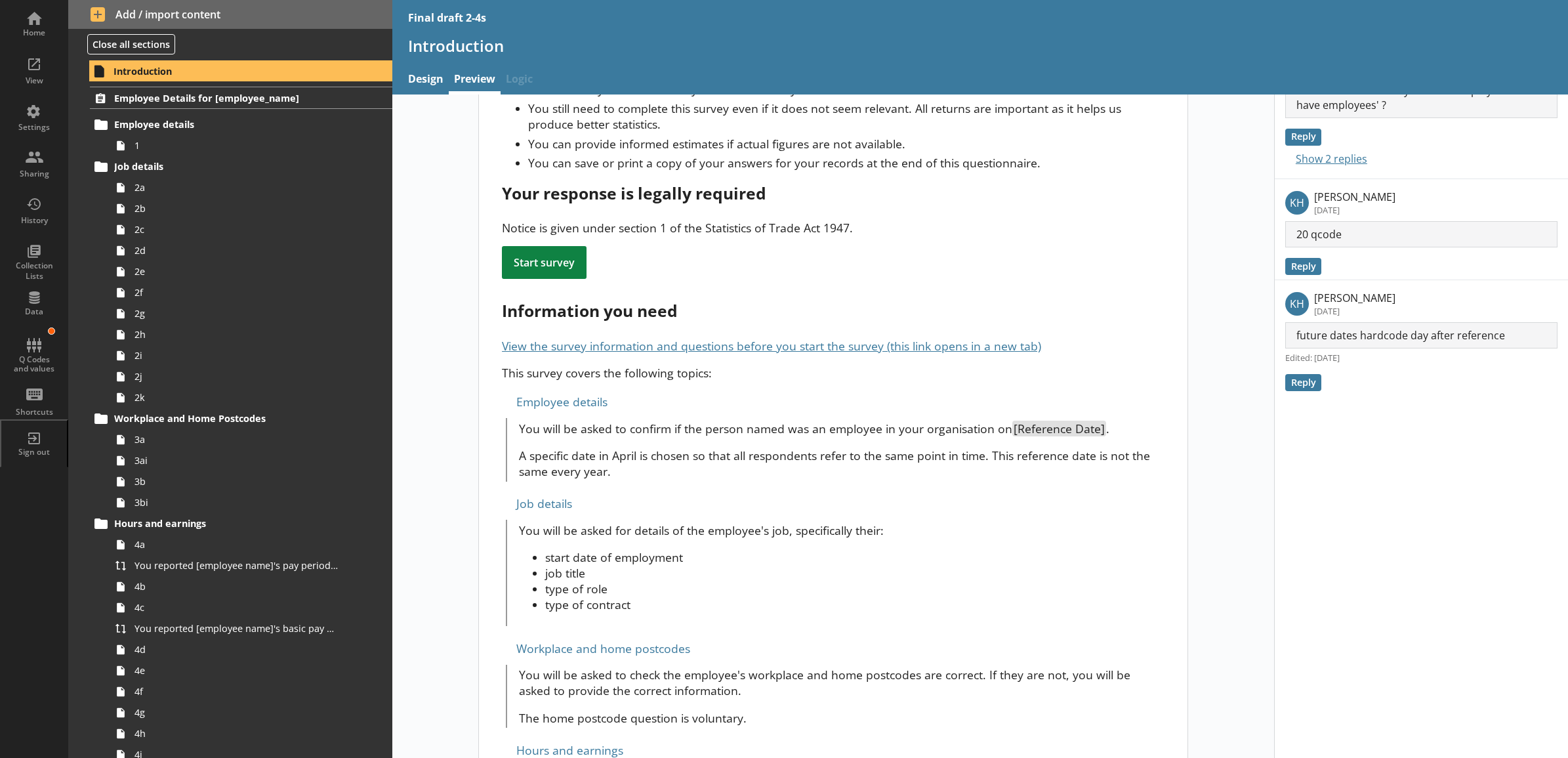
click at [835, 338] on link "View the survey information and questions before you start the survey (this lin…" at bounding box center [772, 345] width 539 height 16
drag, startPoint x: 498, startPoint y: 359, endPoint x: 735, endPoint y: 365, distance: 237.1
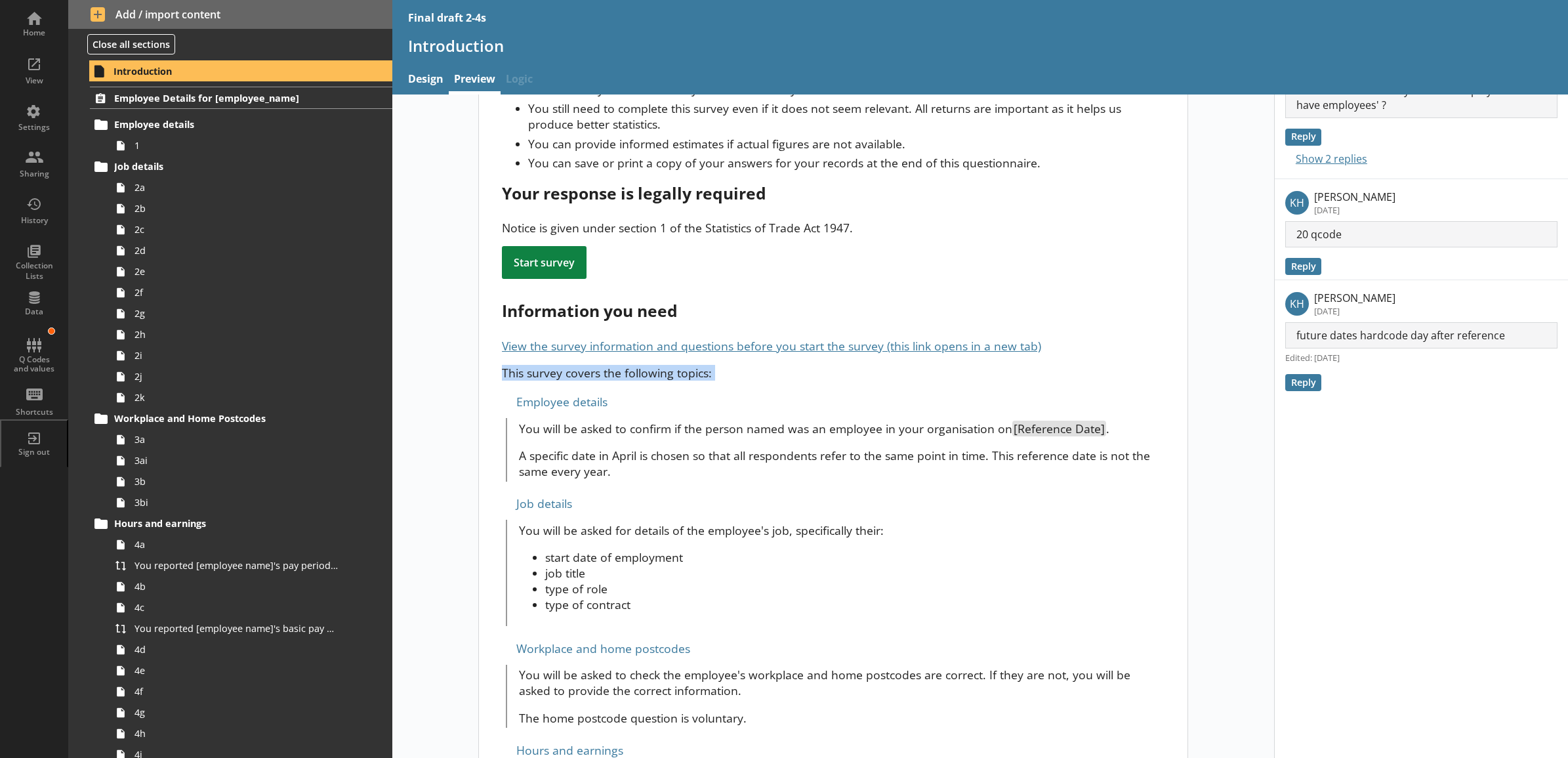
drag, startPoint x: 735, startPoint y: 365, endPoint x: 730, endPoint y: 376, distance: 12.1
click at [730, 391] on div "Employee details" at bounding box center [833, 402] width 662 height 21
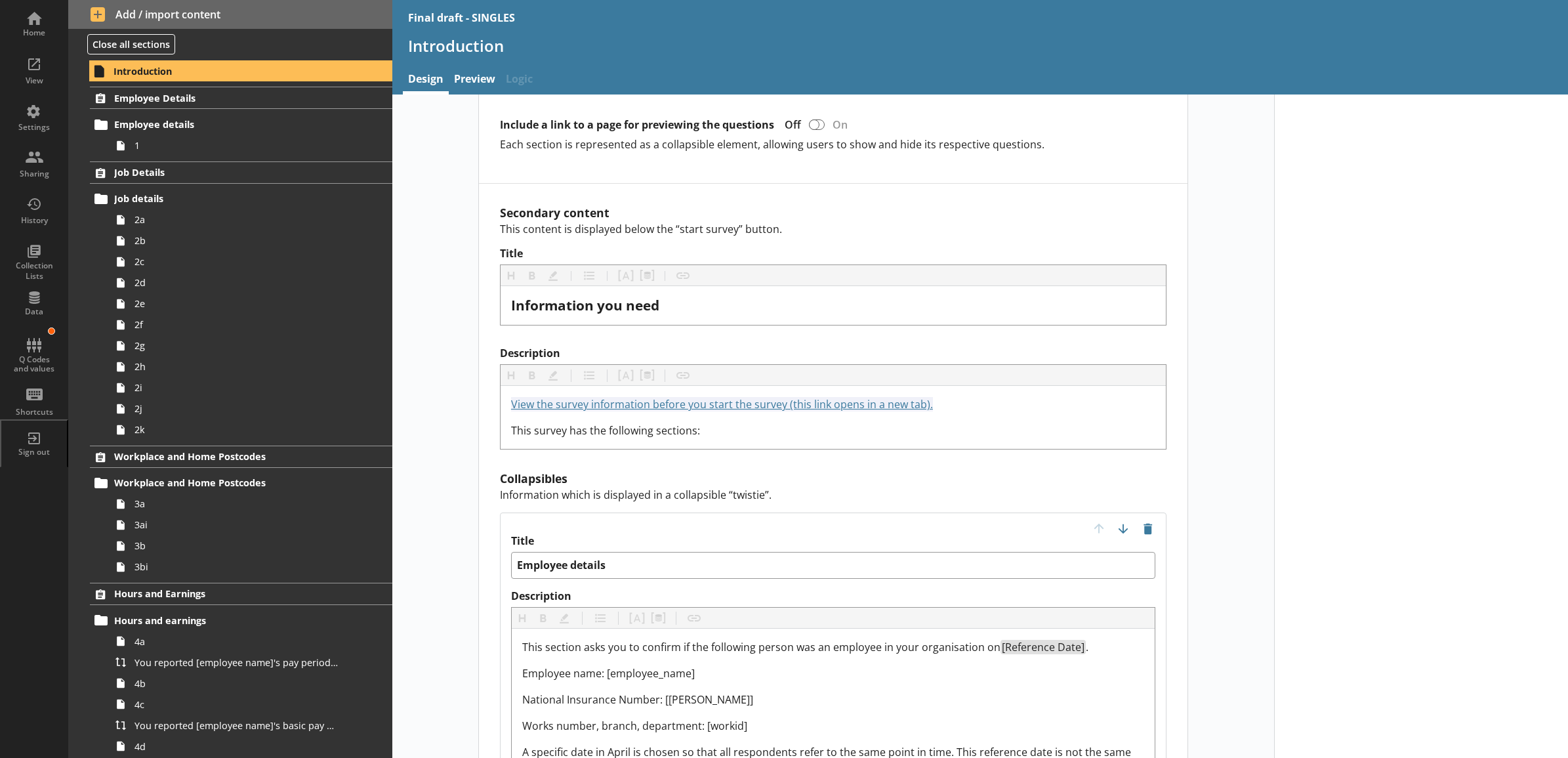
scroll to position [957, 0]
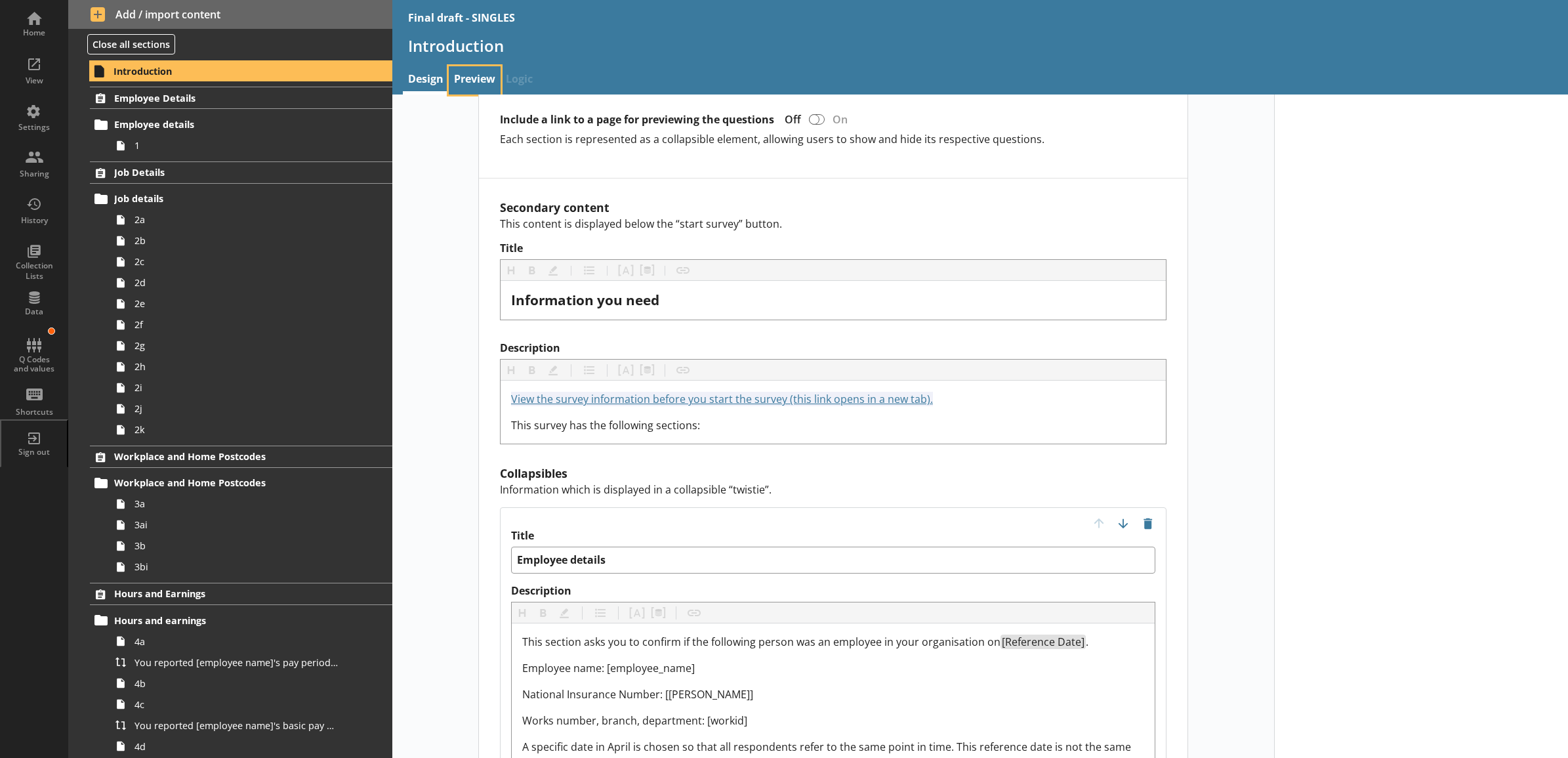
click at [463, 78] on link "Preview" at bounding box center [475, 81] width 52 height 28
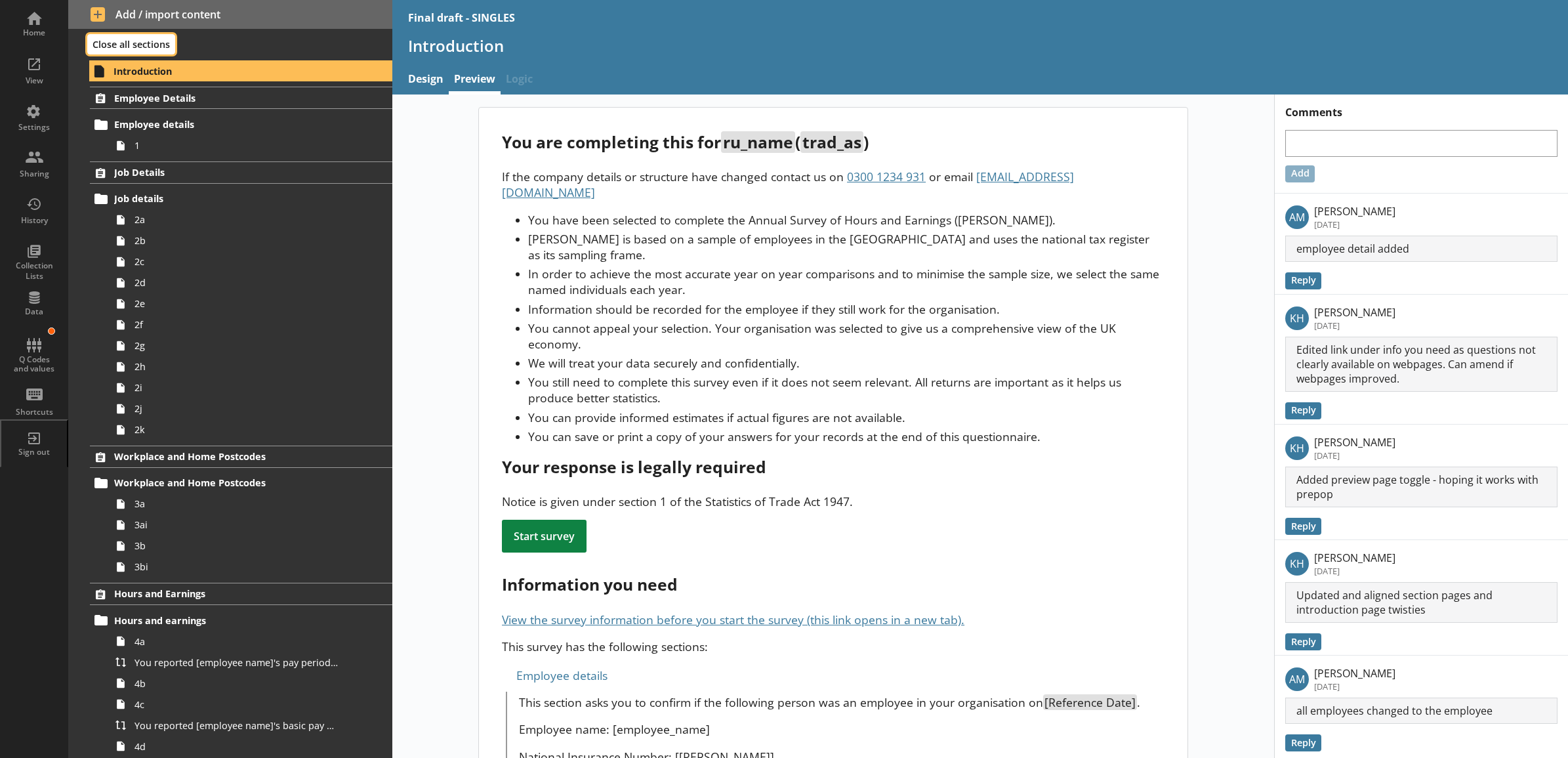
click at [103, 36] on button "Close all sections" at bounding box center [130, 44] width 88 height 20
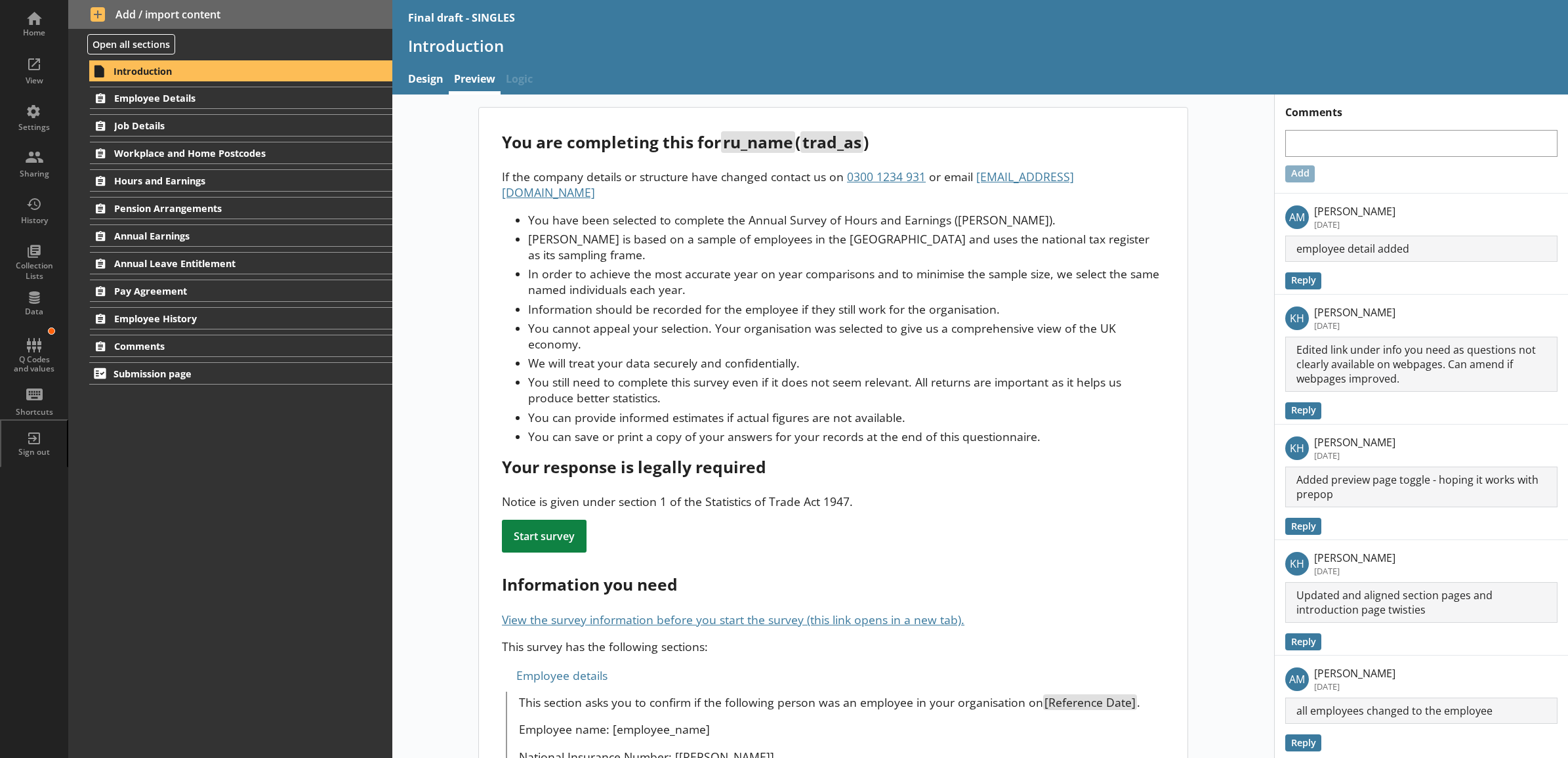
click at [191, 417] on div "Introduction Employee Details Employee details 1 Job Details Job details 2a 2b …" at bounding box center [230, 408] width 324 height 699
click at [207, 121] on span "Job Details" at bounding box center [223, 125] width 219 height 12
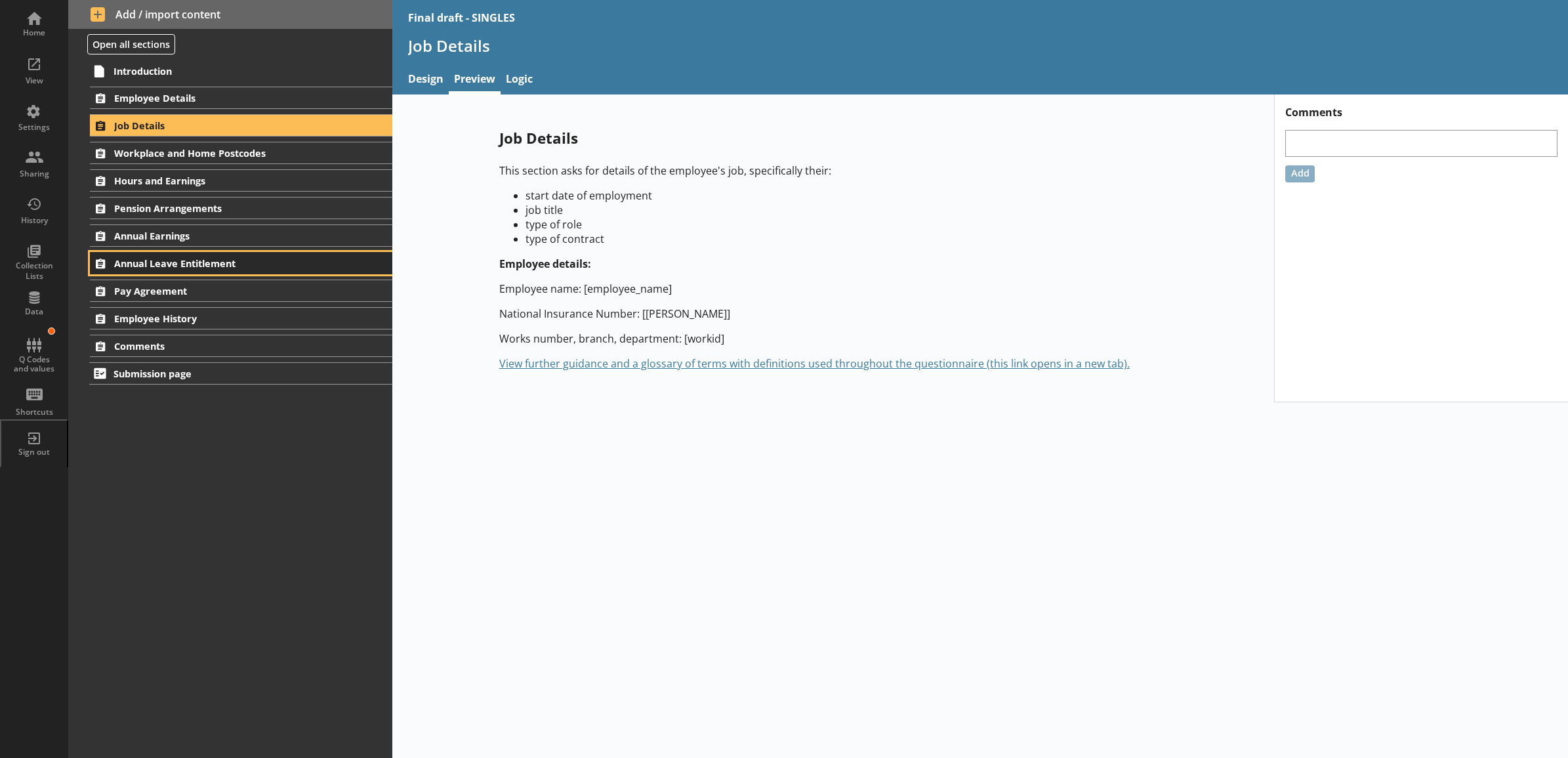
click at [192, 273] on link "Annual Leave Entitlement" at bounding box center [241, 263] width 302 height 22
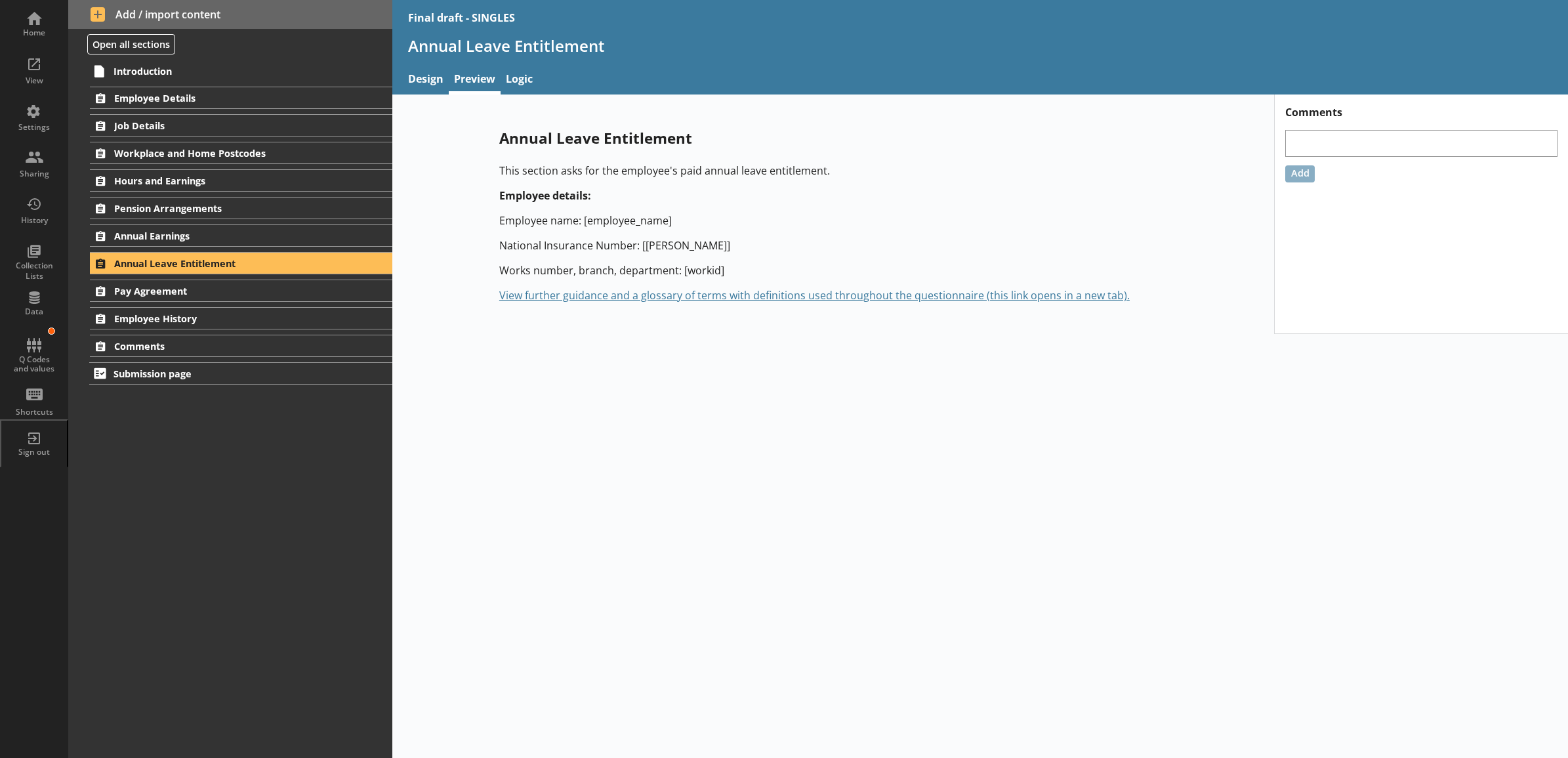
click at [202, 466] on div "Introduction Employee Details Employee details 1 Job Details Job details 2a 2b …" at bounding box center [230, 408] width 324 height 699
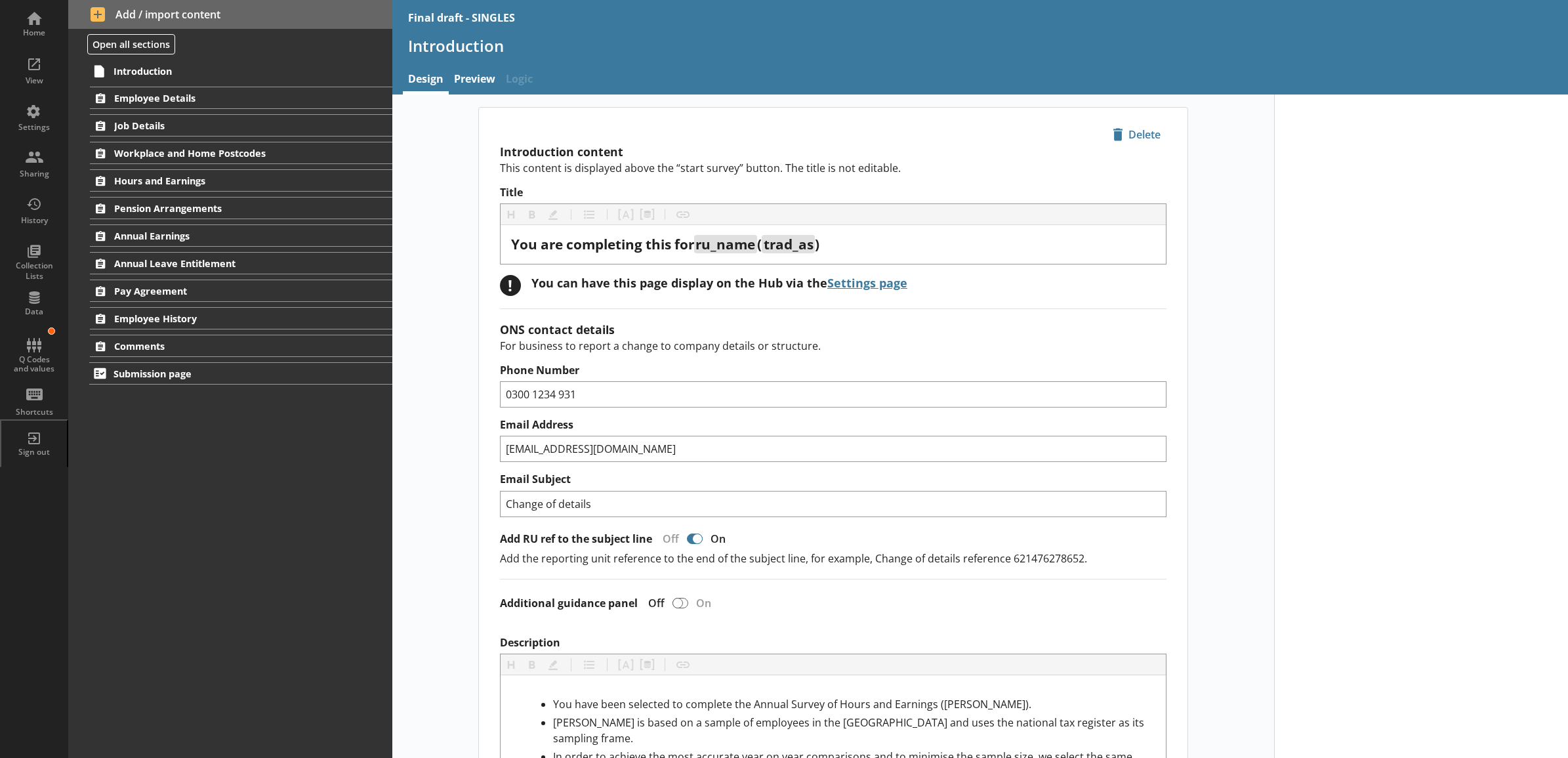
type textarea "x"
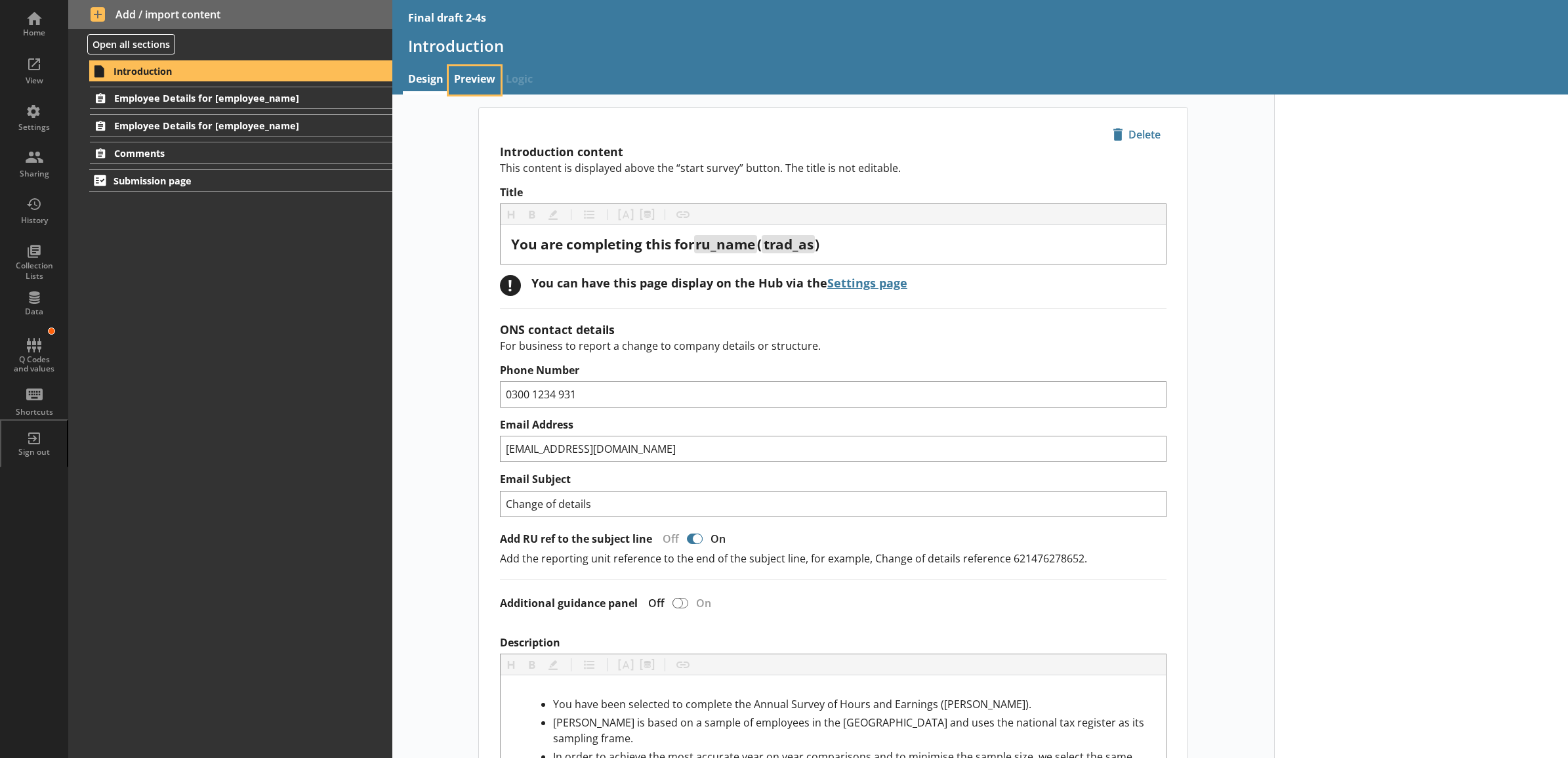
click at [468, 82] on link "Preview" at bounding box center [475, 81] width 52 height 28
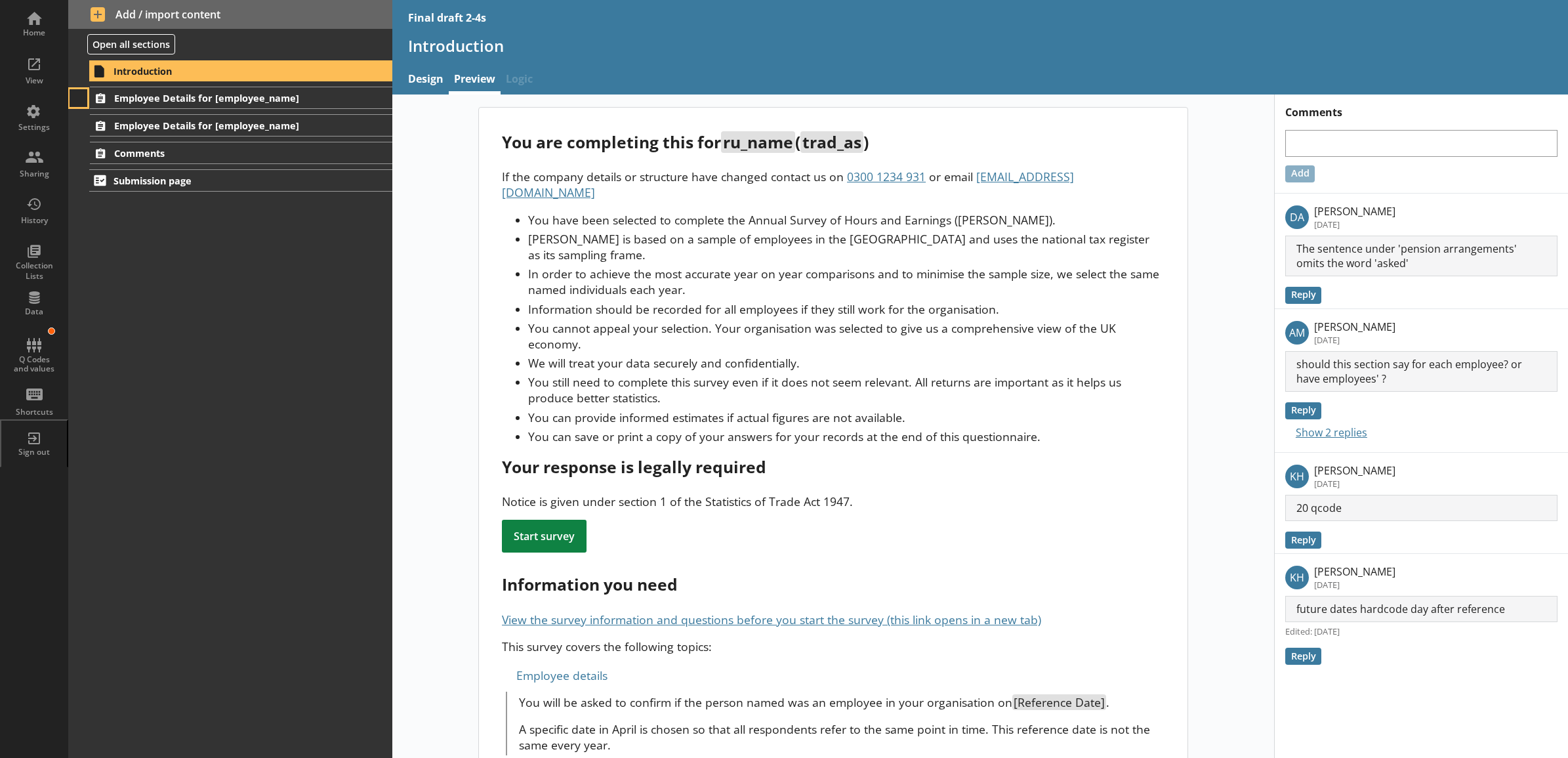
click at [79, 93] on button at bounding box center [79, 98] width 19 height 19
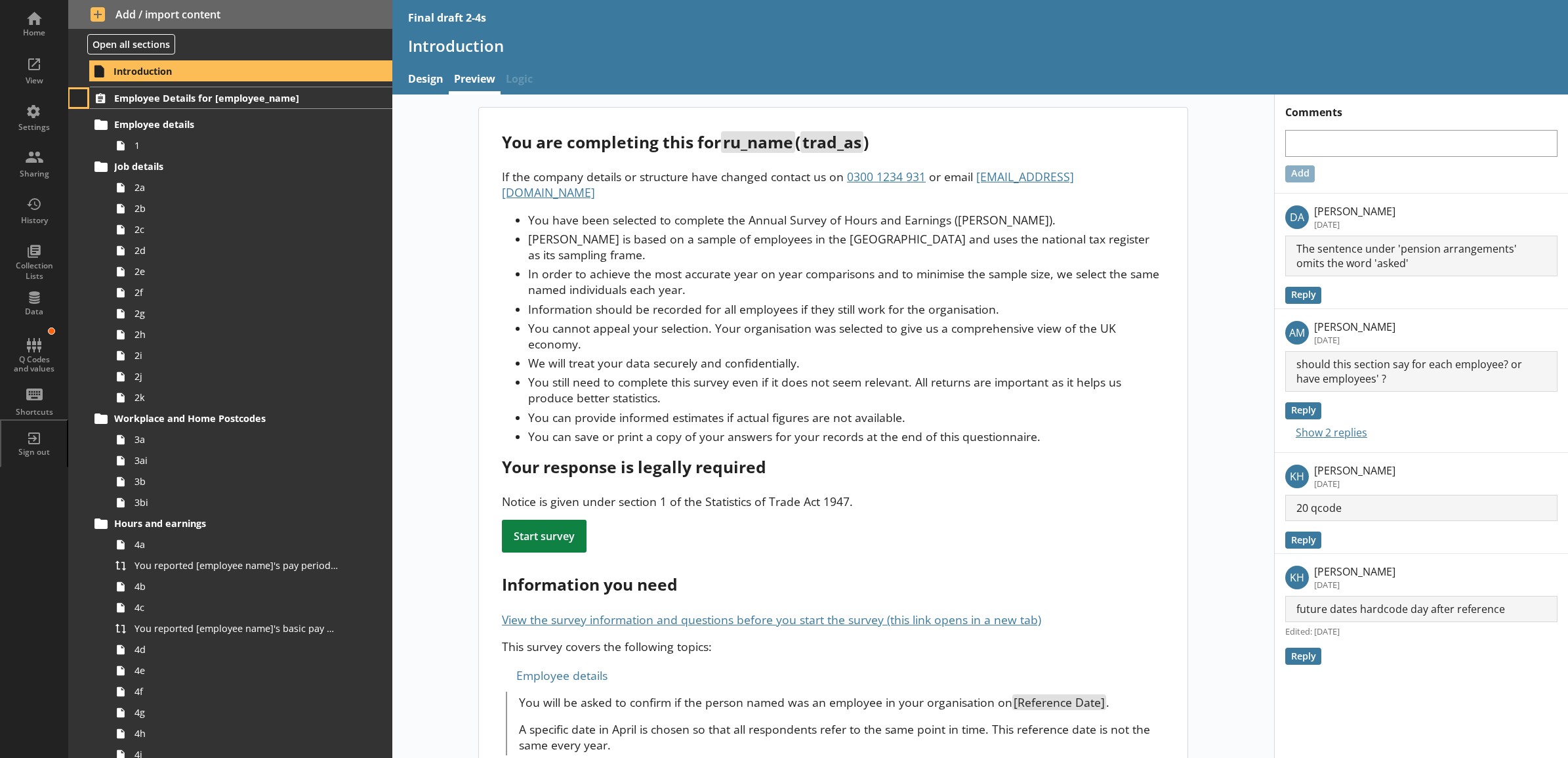
click at [79, 93] on button at bounding box center [79, 98] width 19 height 19
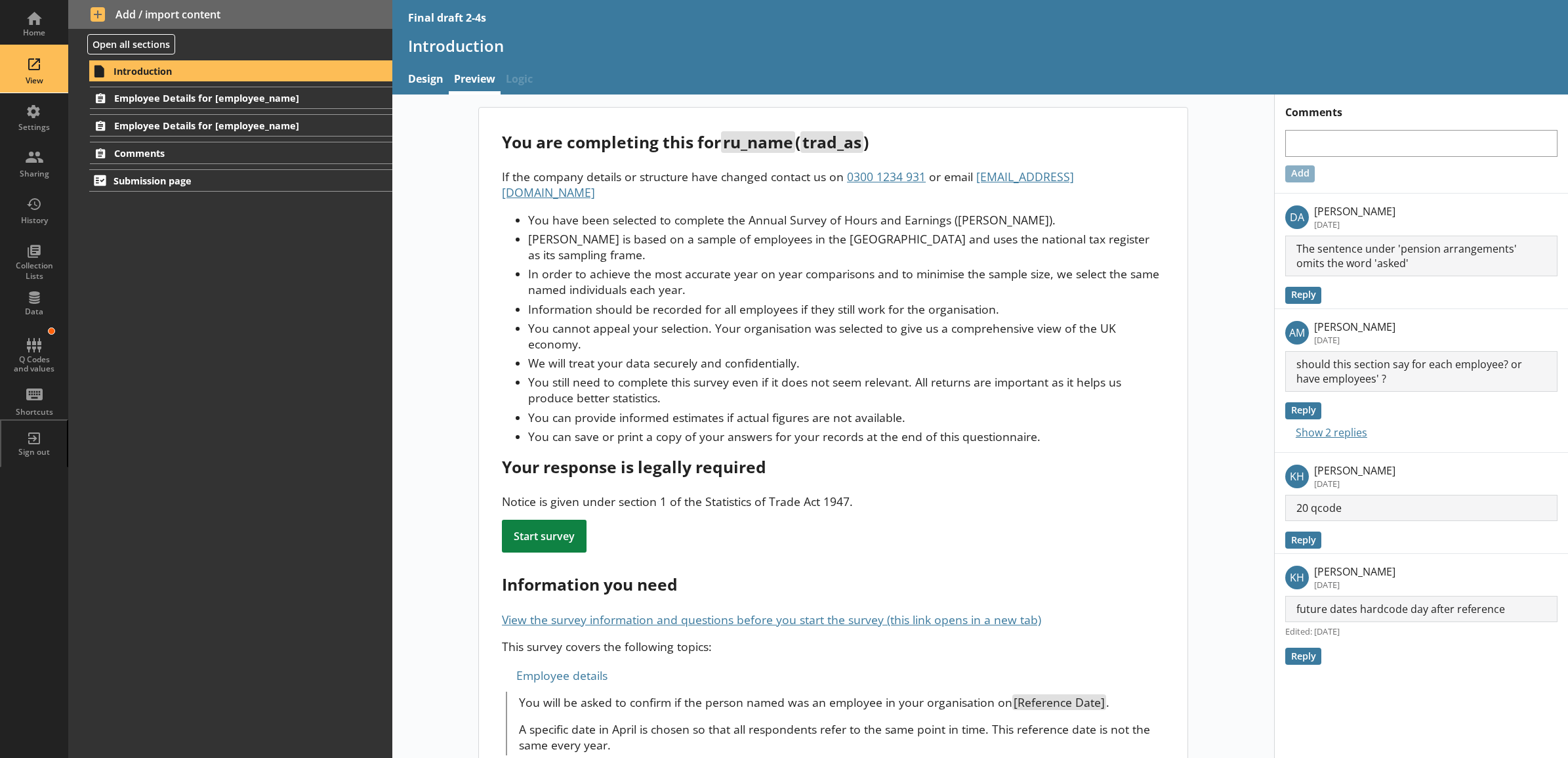
click at [37, 72] on div "View" at bounding box center [34, 69] width 46 height 46
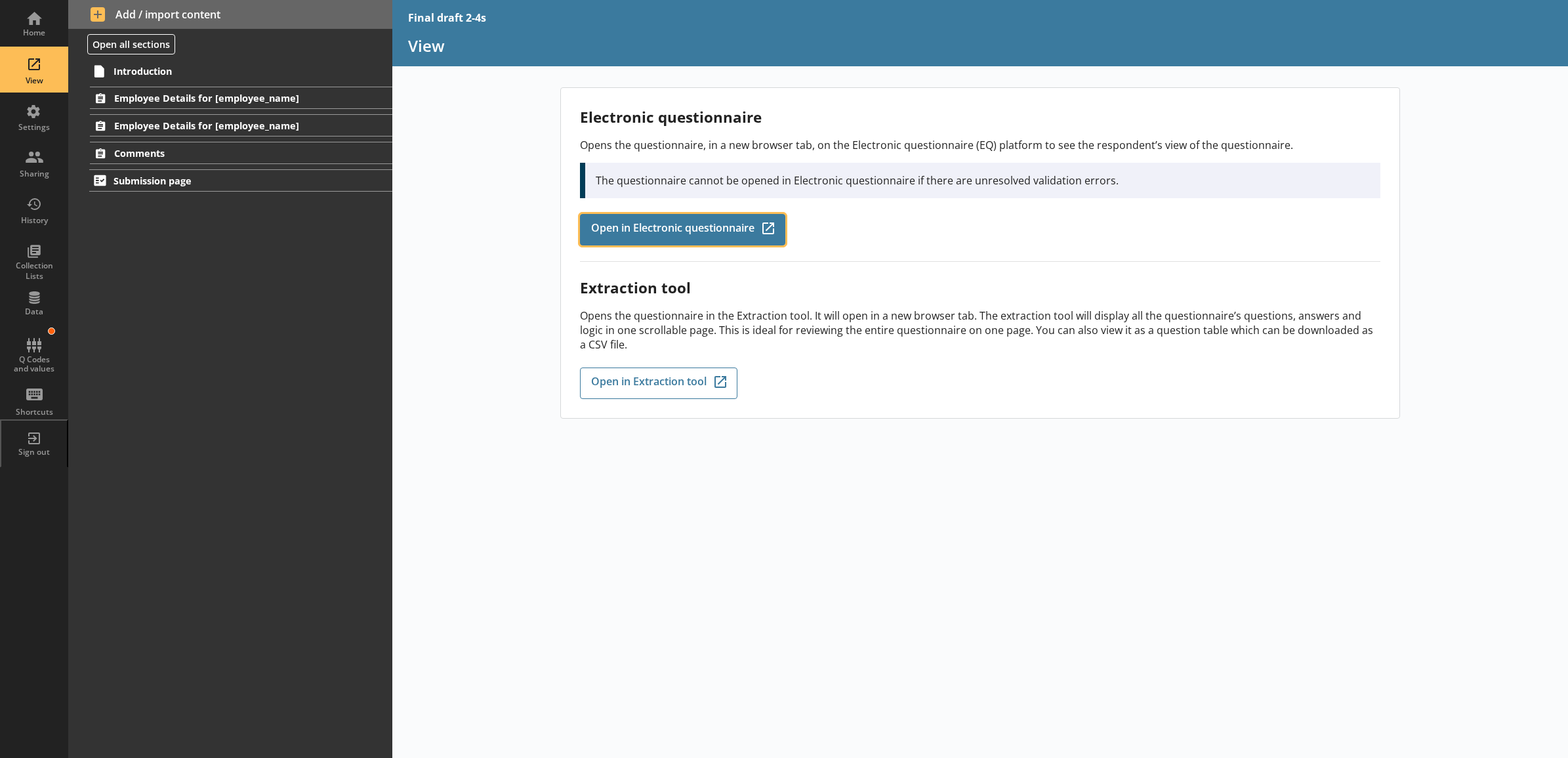
click at [664, 228] on span "Open in Electronic questionnaire" at bounding box center [673, 230] width 164 height 15
click at [596, 468] on div "Electronic questionnaire Opens the questionnaire, in a new browser tab, on the …" at bounding box center [981, 422] width 1177 height 671
